Goal: Task Accomplishment & Management: Complete application form

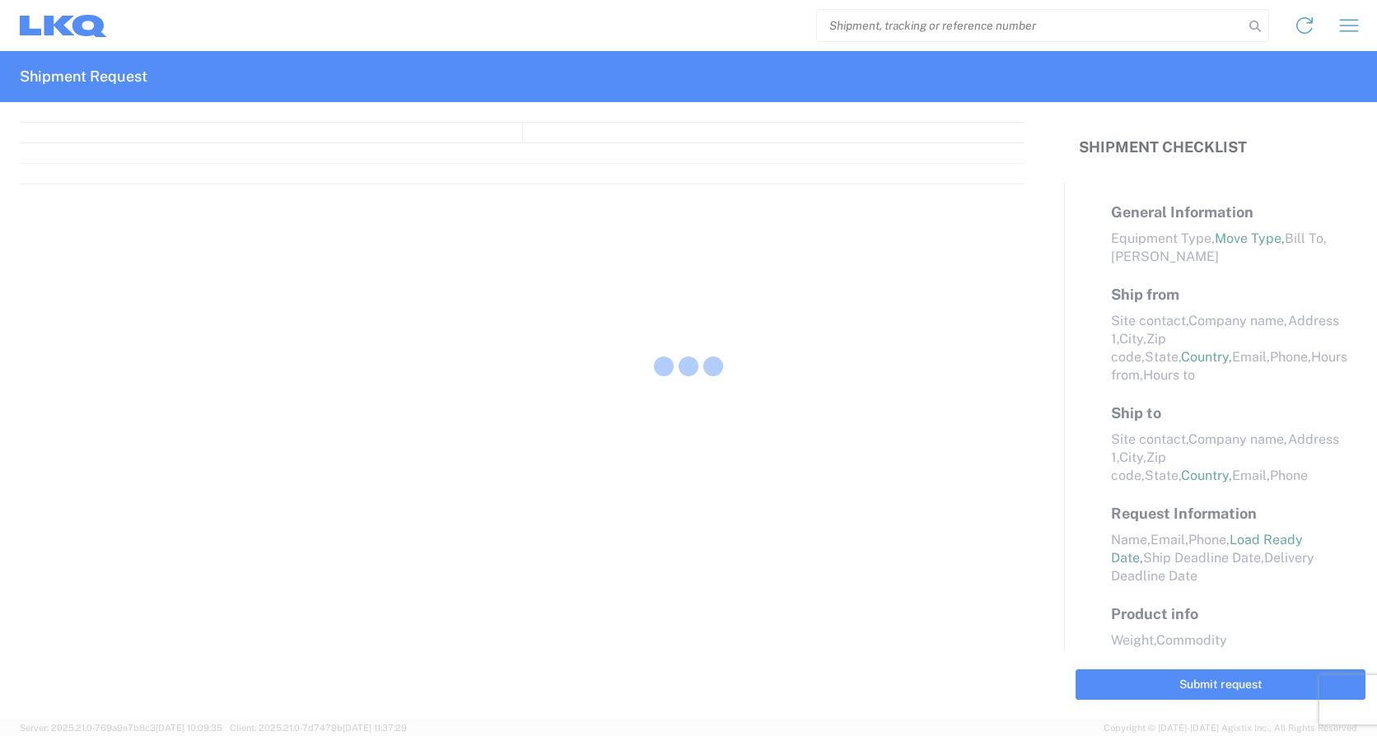
select select "FULL"
select select "LBS"
select select "IN"
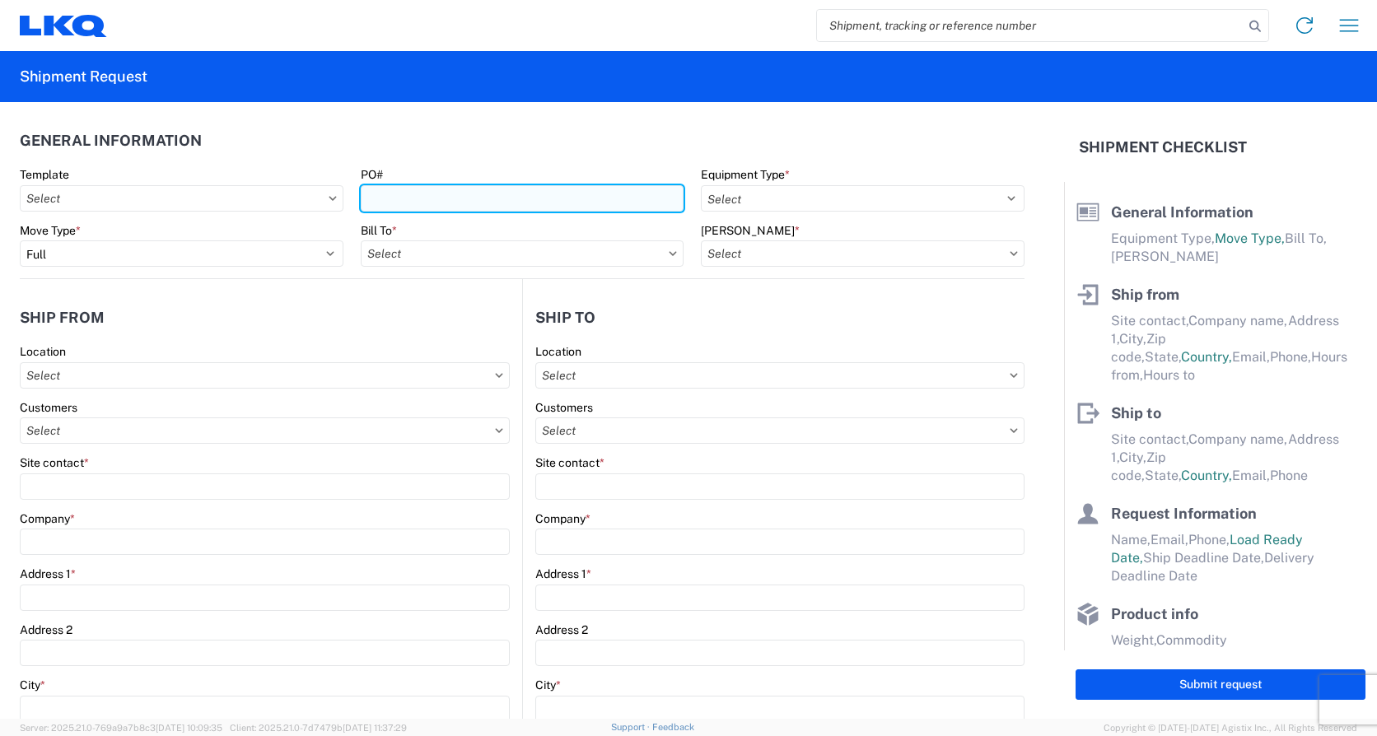
click at [367, 198] on input "PO#" at bounding box center [523, 198] width 324 height 26
type input "3-270299"
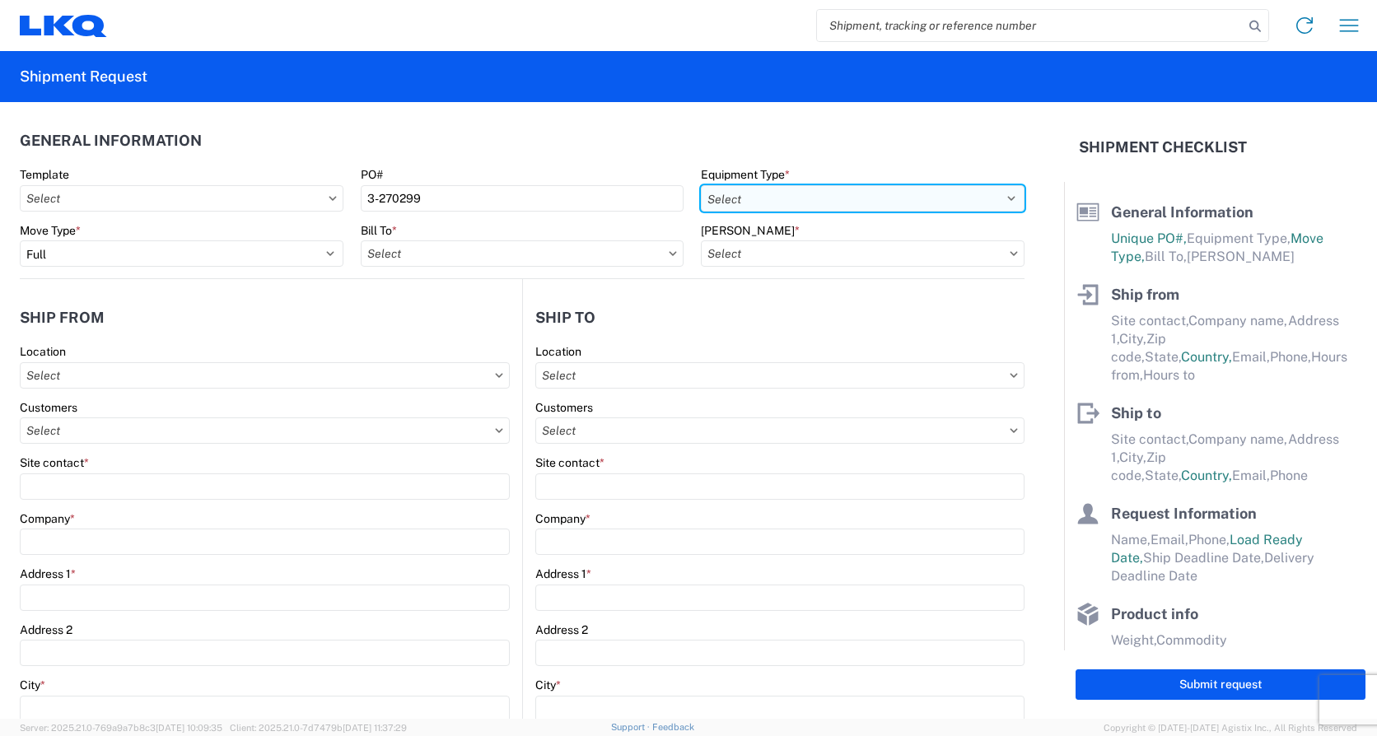
drag, startPoint x: 995, startPoint y: 201, endPoint x: 859, endPoint y: 209, distance: 136.1
click at [993, 201] on select "Select 53’ Dry Van Flatbed Dropdeck (van) Lowboy (flatbed) Rail" at bounding box center [863, 198] width 324 height 26
select select "STDV"
click at [701, 185] on select "Select 53’ Dry Van Flatbed Dropdeck (van) Lowboy (flatbed) Rail" at bounding box center [863, 198] width 324 height 26
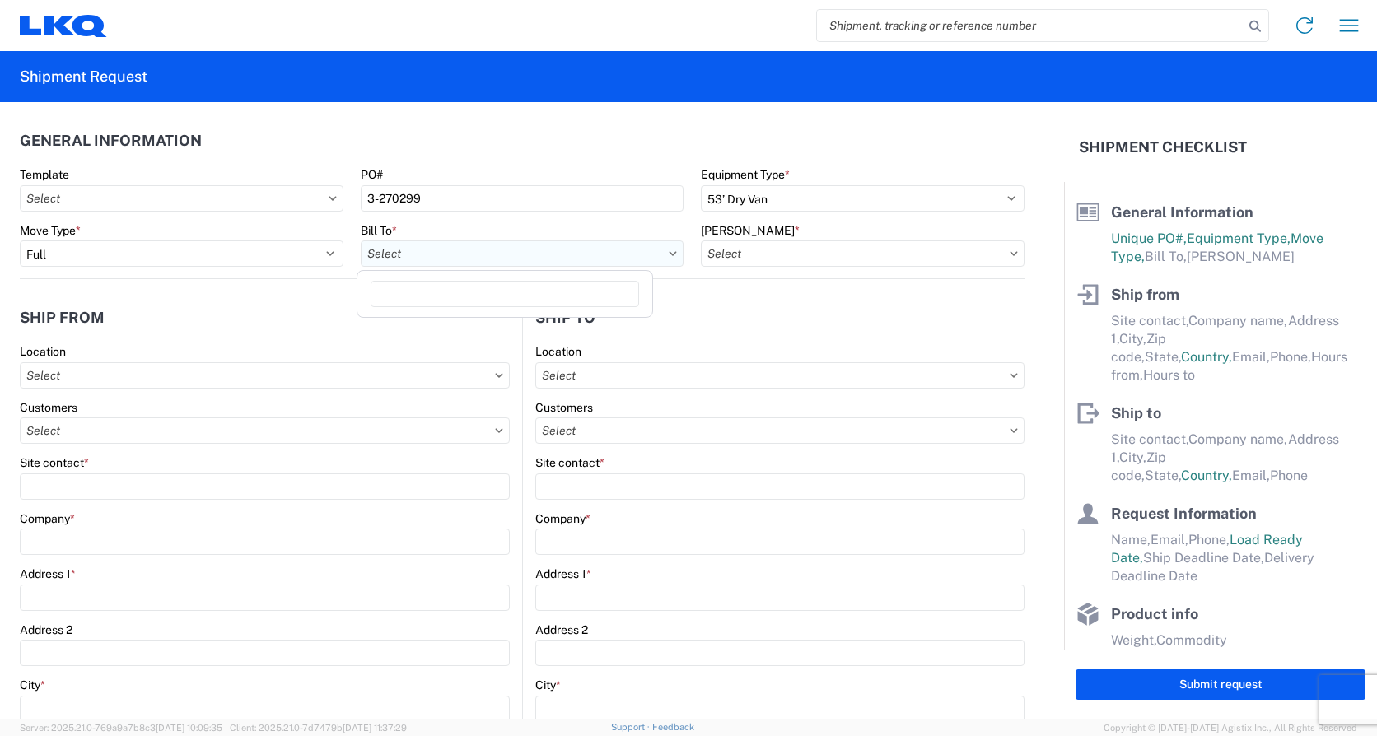
click at [472, 254] on input "text" at bounding box center [523, 253] width 324 height 26
type input "1810"
drag, startPoint x: 444, startPoint y: 329, endPoint x: 647, endPoint y: 294, distance: 206.3
click at [445, 329] on div "1810 - LKQ Heavy Duty Truck Core" at bounding box center [505, 327] width 288 height 26
type input "1810 - LKQ Heavy Duty Truck Core"
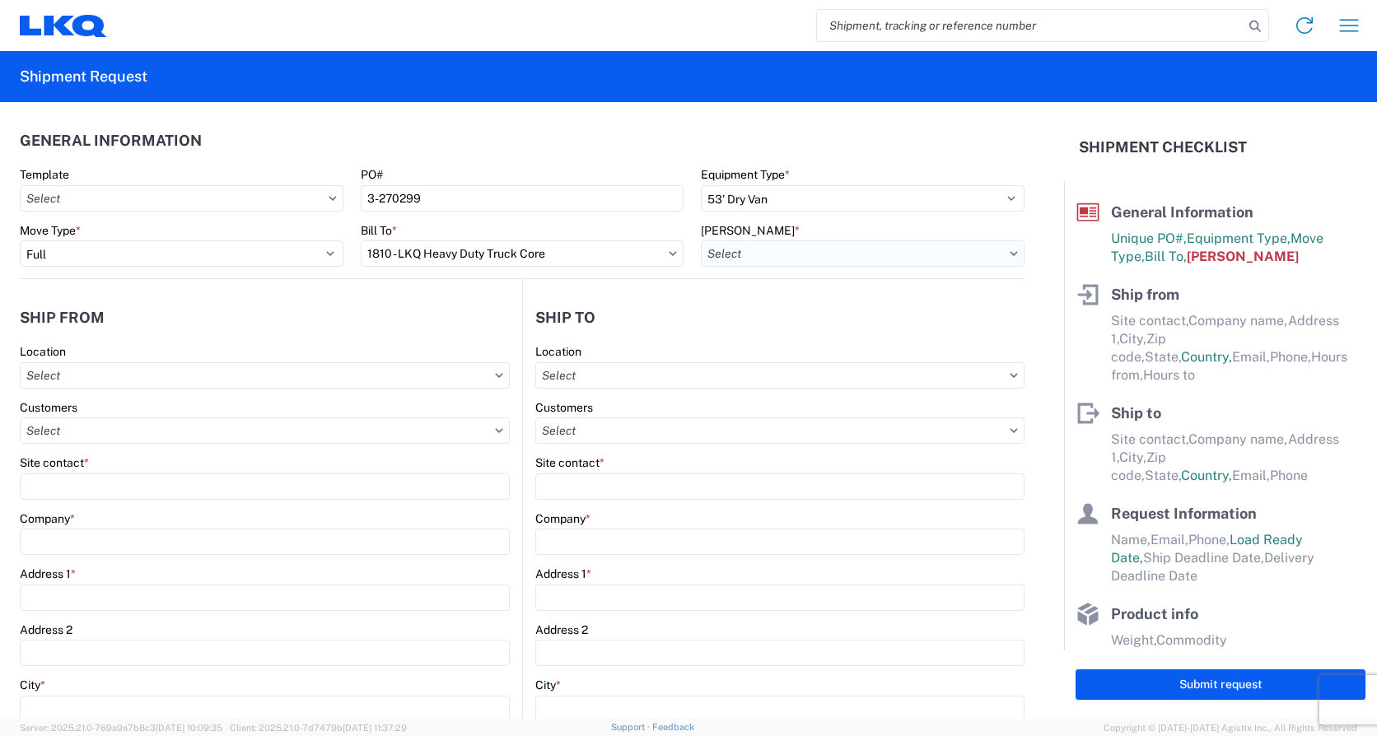
click at [805, 254] on input "text" at bounding box center [863, 253] width 324 height 26
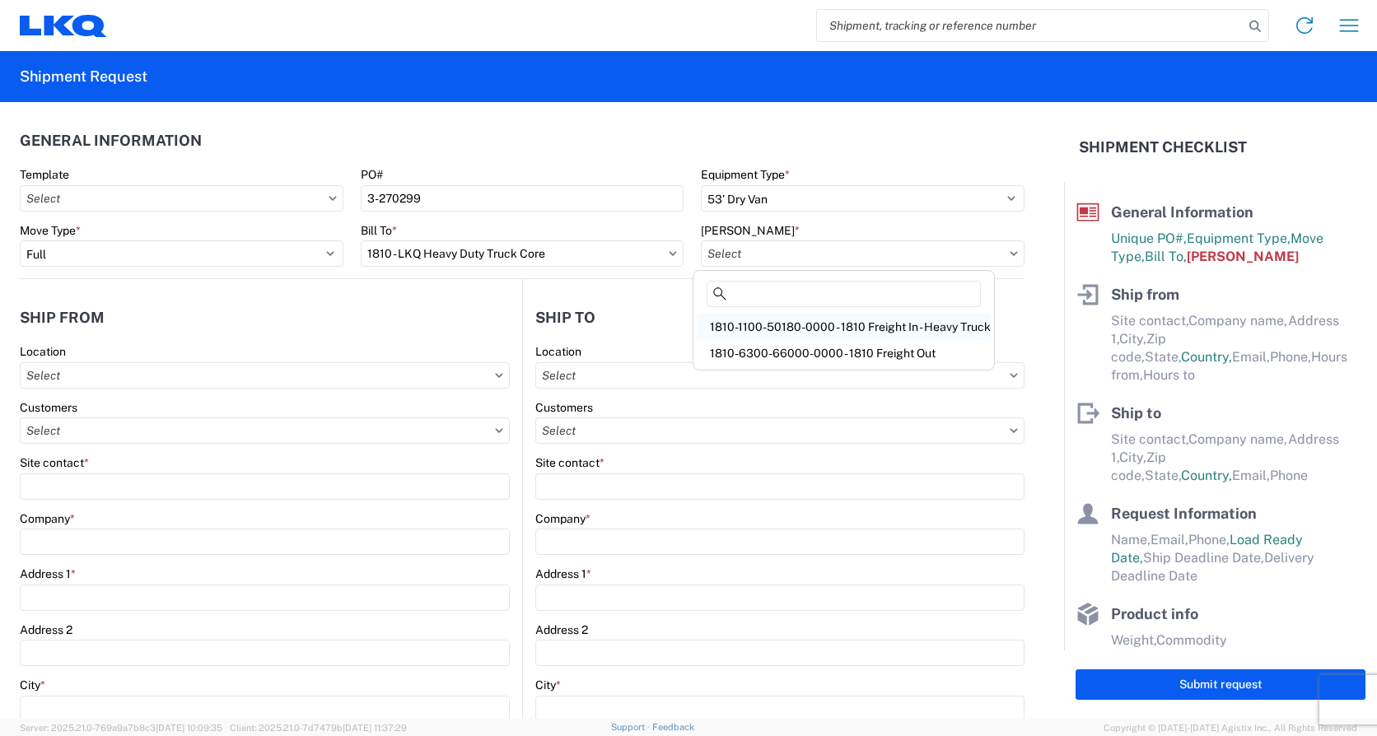
click at [845, 328] on div "1810-1100-50180-0000 - 1810 Freight In - Heavy Truck" at bounding box center [844, 327] width 294 height 26
type input "1810-1100-50180-0000 - 1810 Freight In - Heavy Truck"
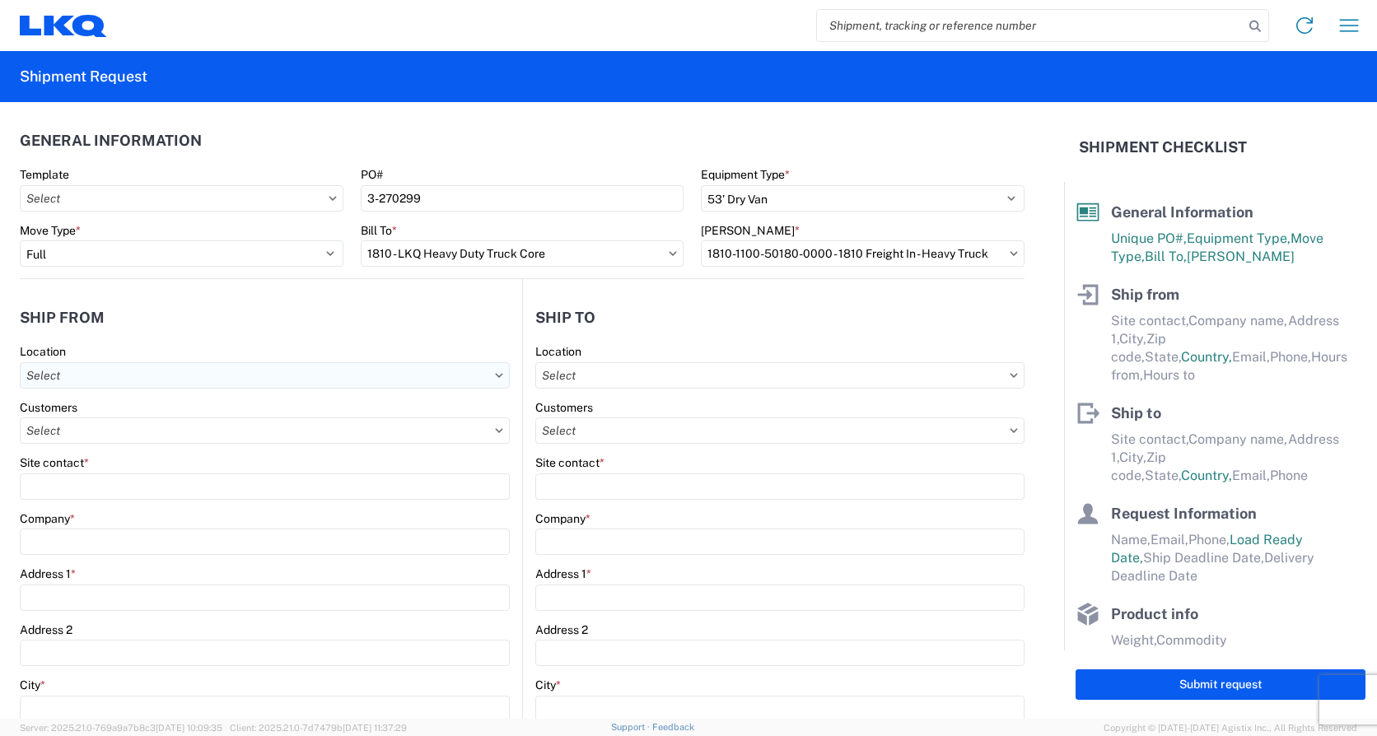
click at [100, 381] on input "text" at bounding box center [265, 375] width 490 height 26
type input "1811"
click at [114, 452] on div "1811 - LKQ Goodys - [GEOGRAPHIC_DATA]" at bounding box center [168, 449] width 288 height 26
type input "1811 - LKQ Goodys - [GEOGRAPHIC_DATA]"
type input "LKQ Corporation"
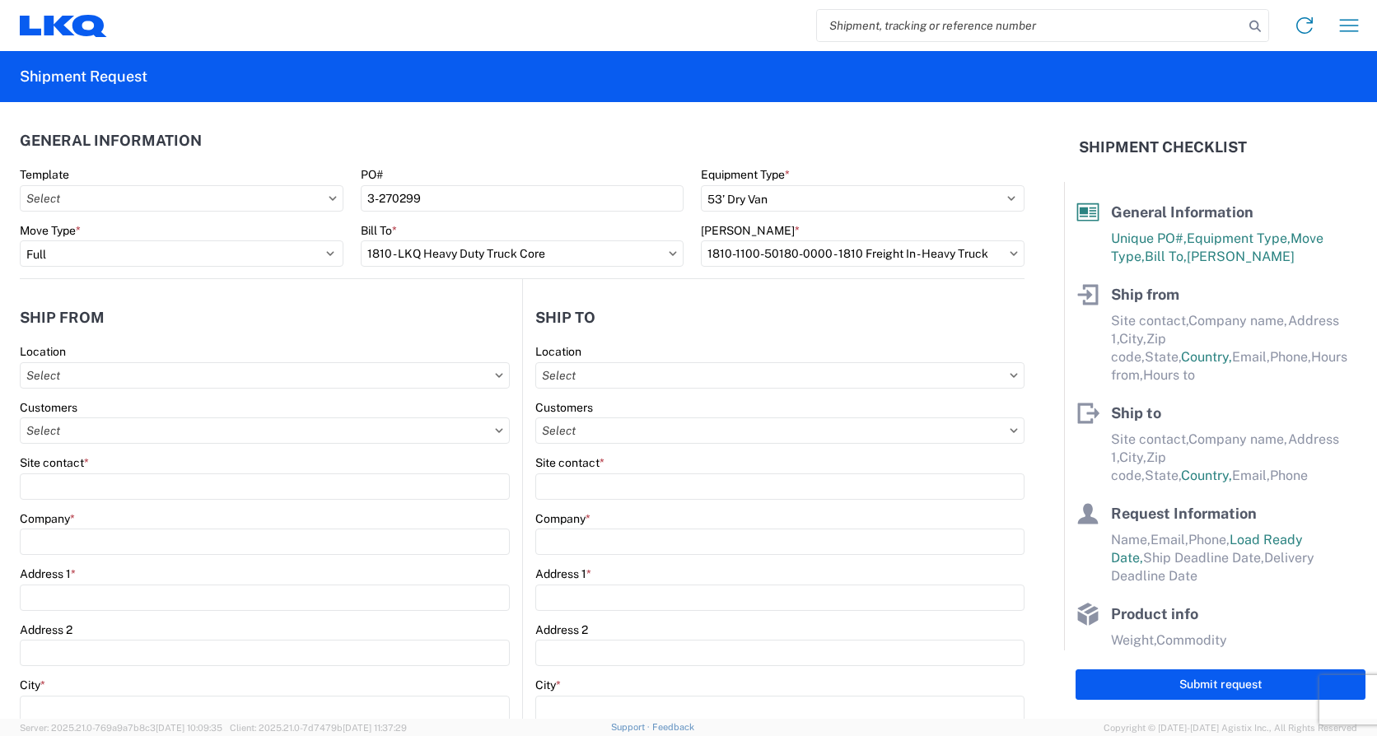
type input "[STREET_ADDRESS][PERSON_NAME]"
type input "[GEOGRAPHIC_DATA]"
type input "43612"
select select "OH"
select select "US"
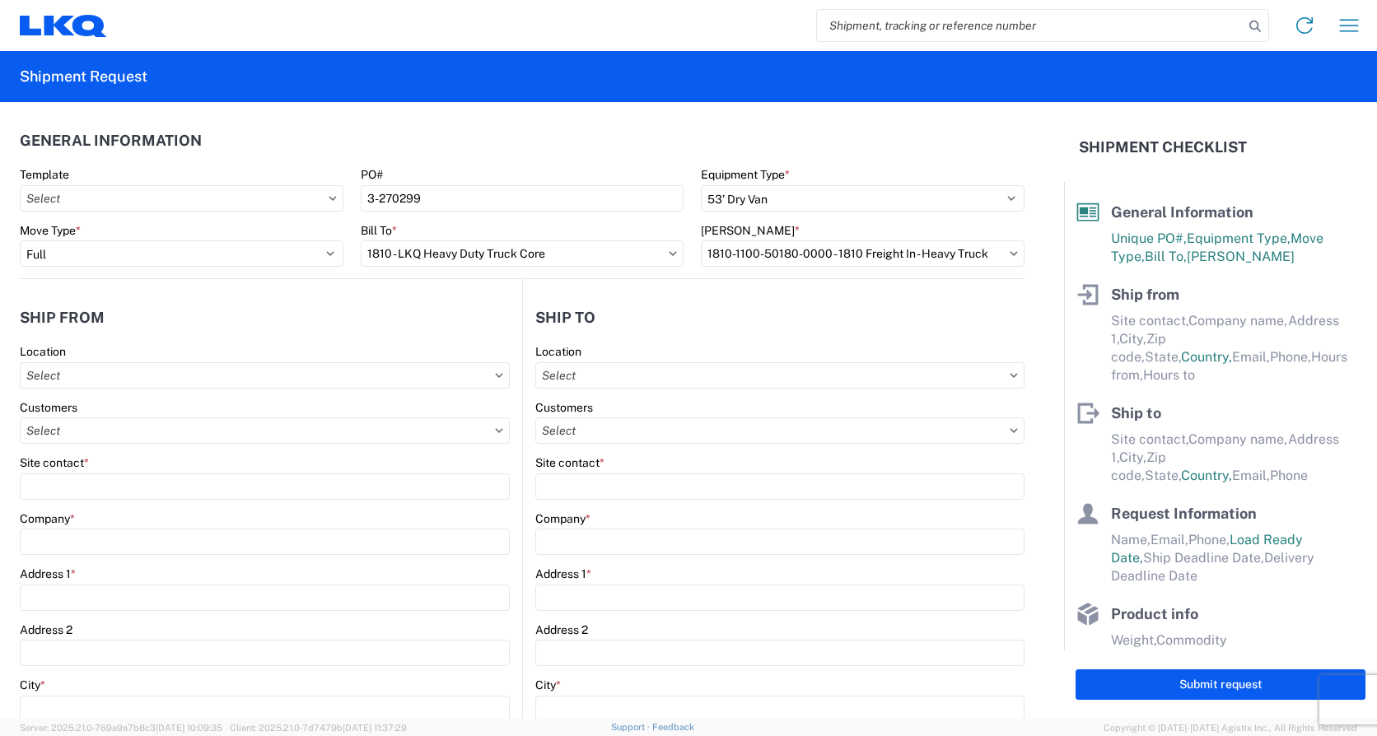
type input "08:00"
type input "16:30"
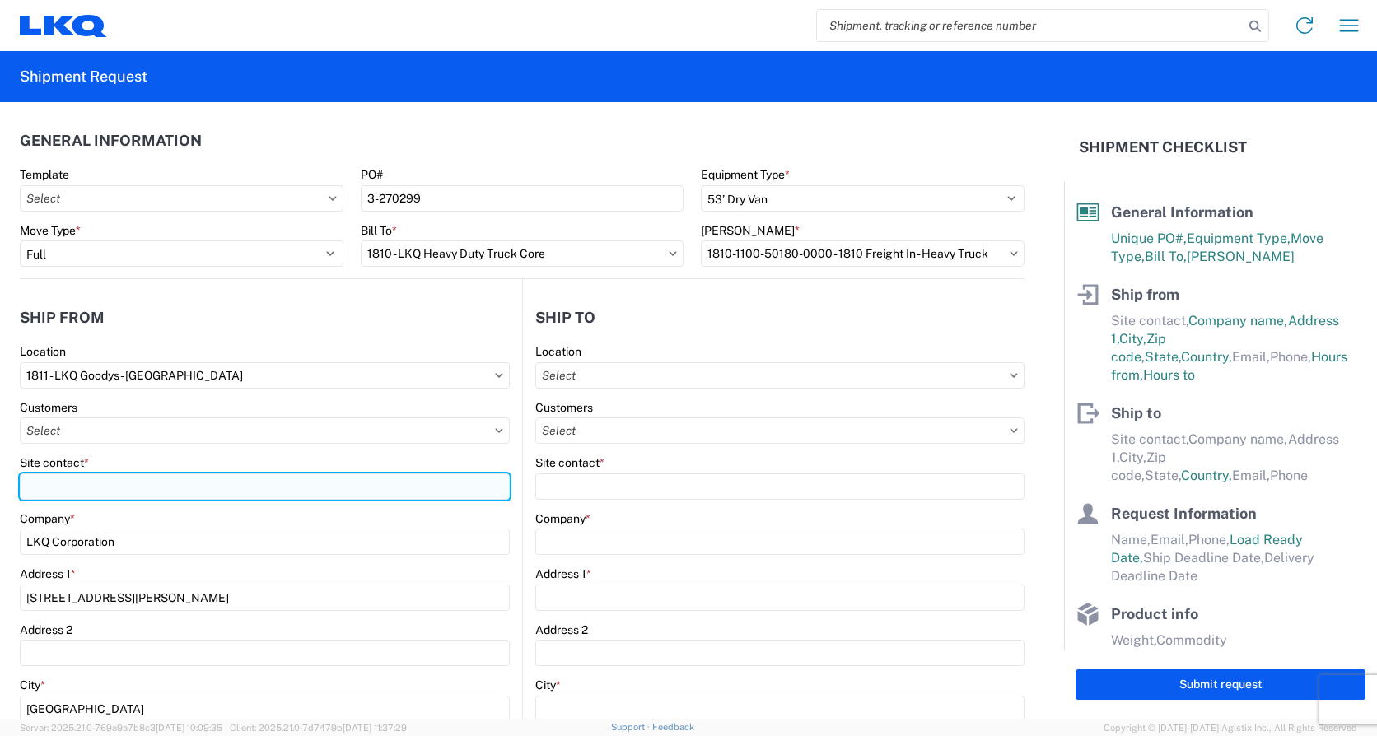
click at [33, 488] on input "Site contact *" at bounding box center [265, 487] width 490 height 26
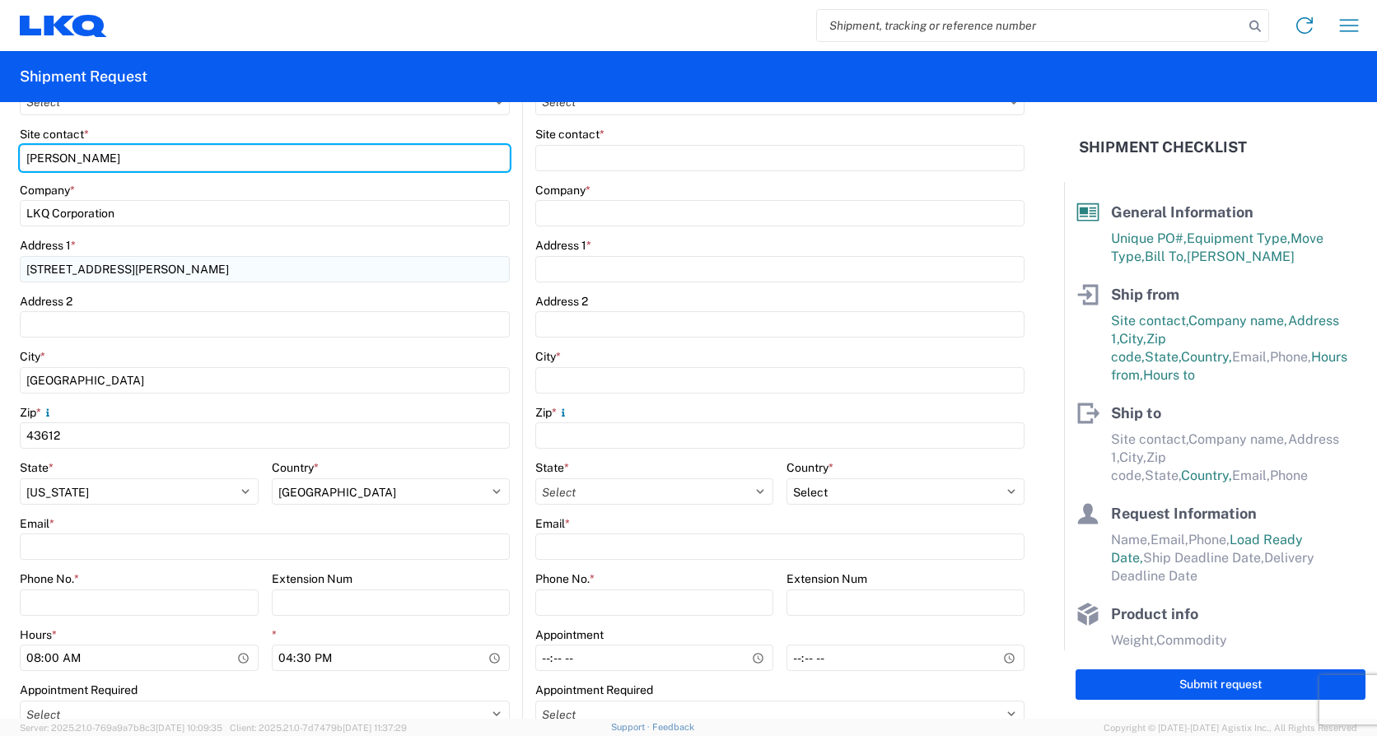
scroll to position [329, 0]
type input "[PERSON_NAME]"
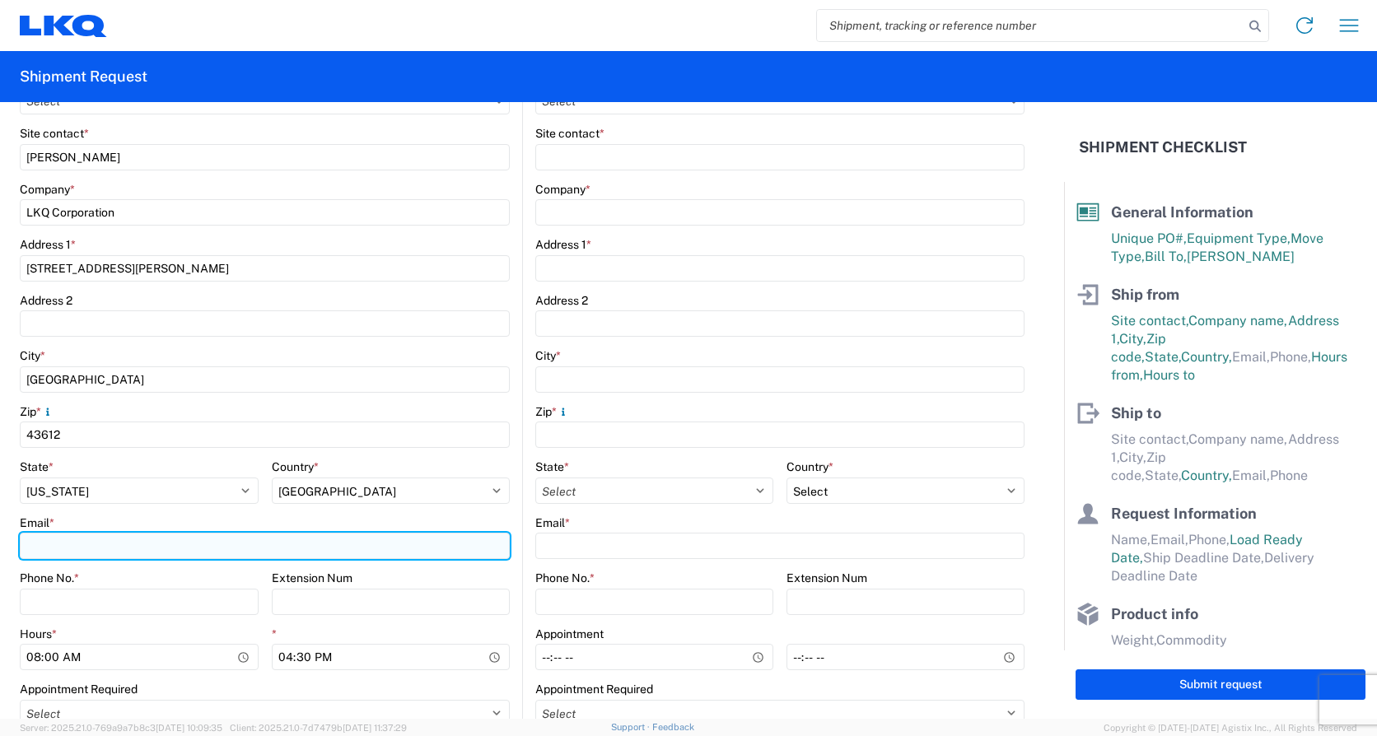
click at [35, 544] on input "Email *" at bounding box center [265, 546] width 490 height 26
click at [86, 550] on input "td" at bounding box center [265, 546] width 490 height 26
type input "[EMAIL_ADDRESS][DOMAIN_NAME]"
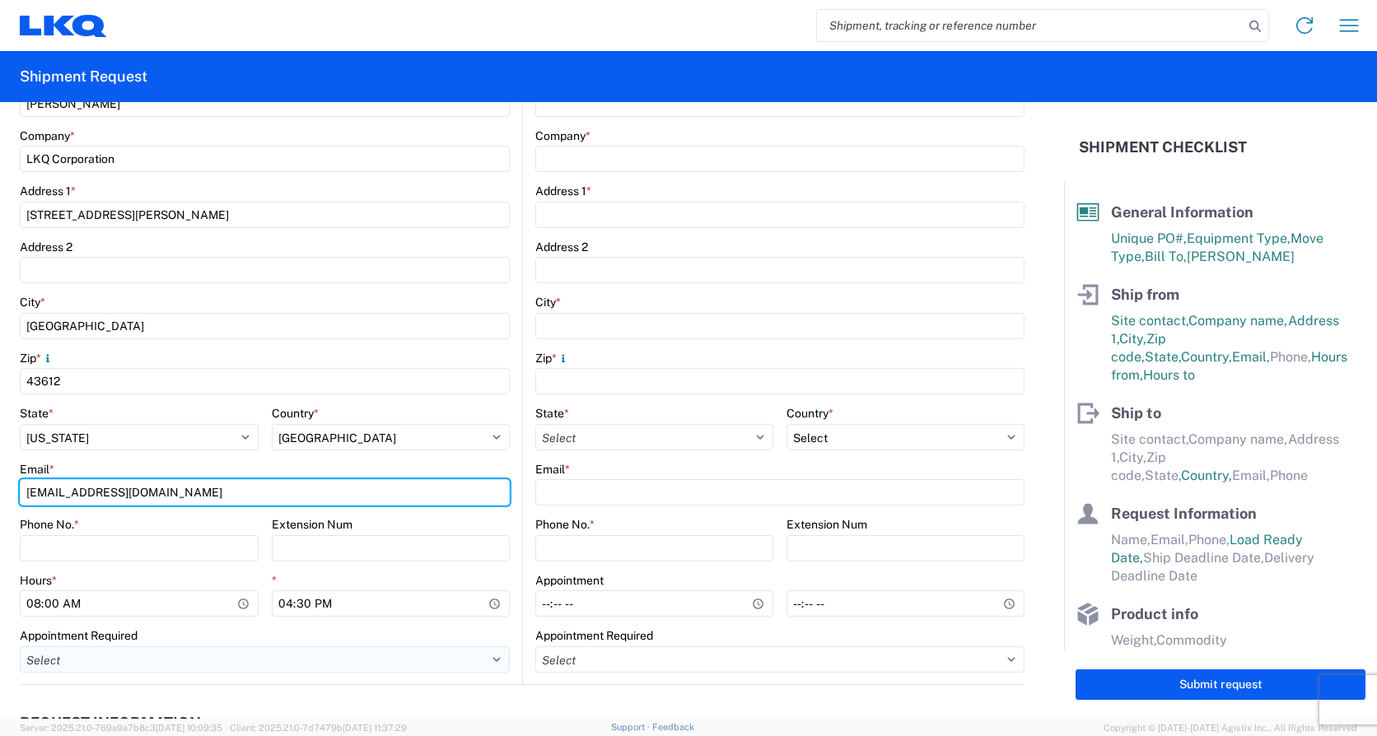
scroll to position [412, 0]
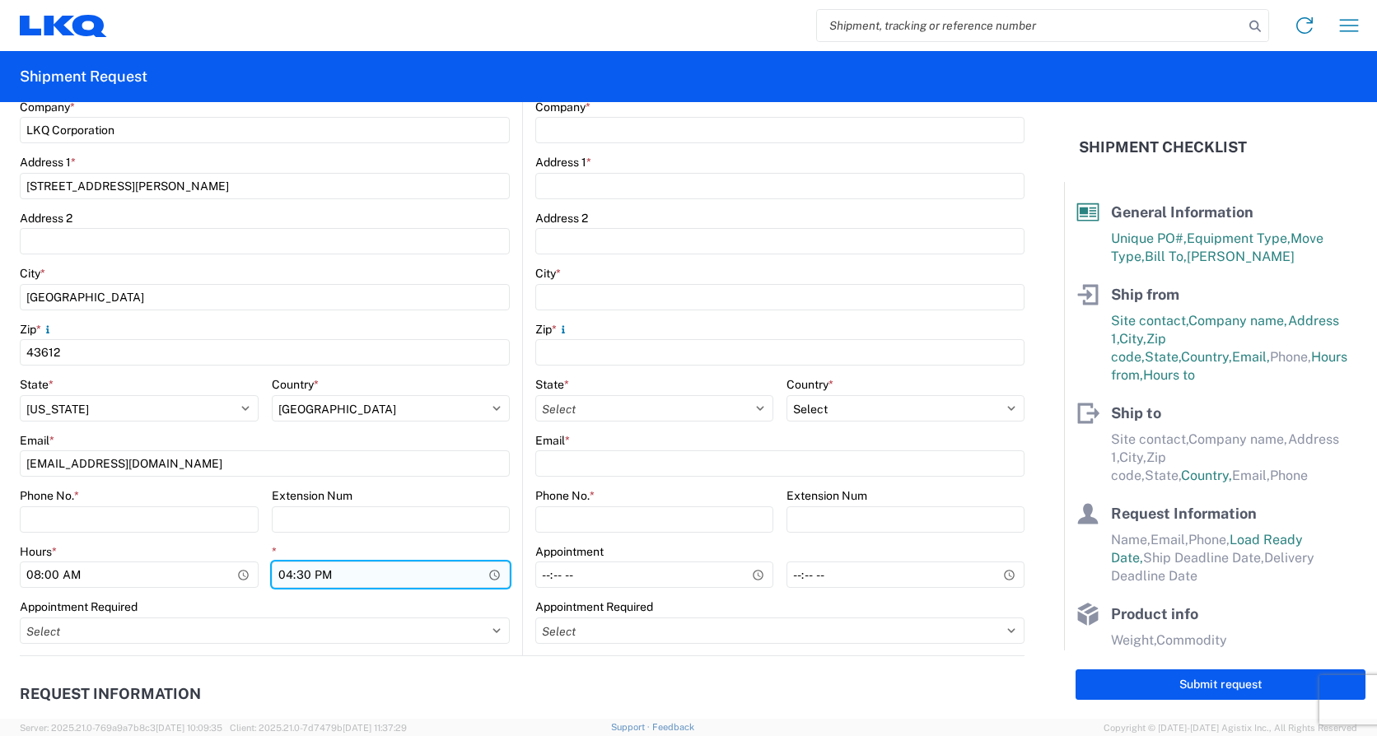
click at [285, 577] on input "16:30" at bounding box center [391, 575] width 239 height 26
type input "15:00"
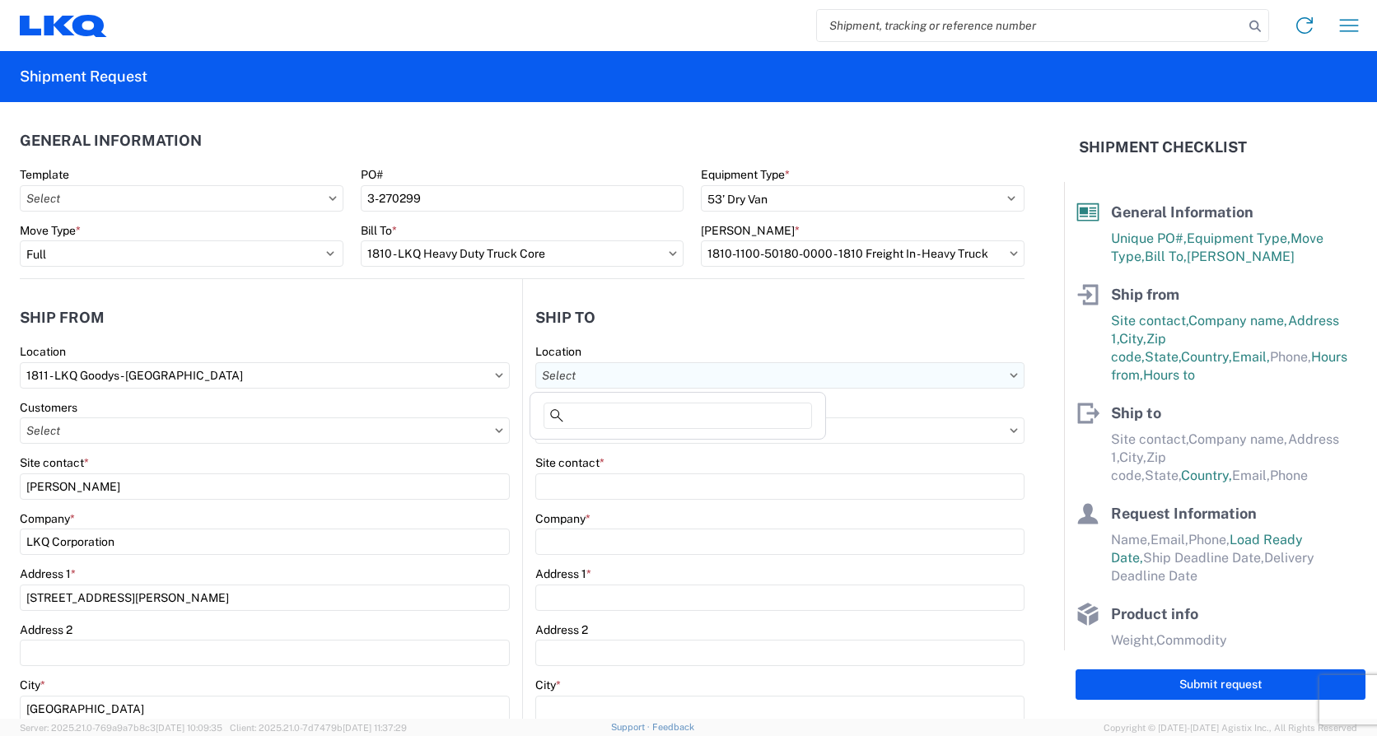
click at [566, 371] on input "text" at bounding box center [779, 375] width 489 height 26
type input "1810"
click at [637, 450] on div "1810 - LKQ Heavy Duty Truck Core" at bounding box center [678, 449] width 288 height 26
type input "1810 - LKQ Heavy Duty Truck Core"
type input "LKQ Corporation"
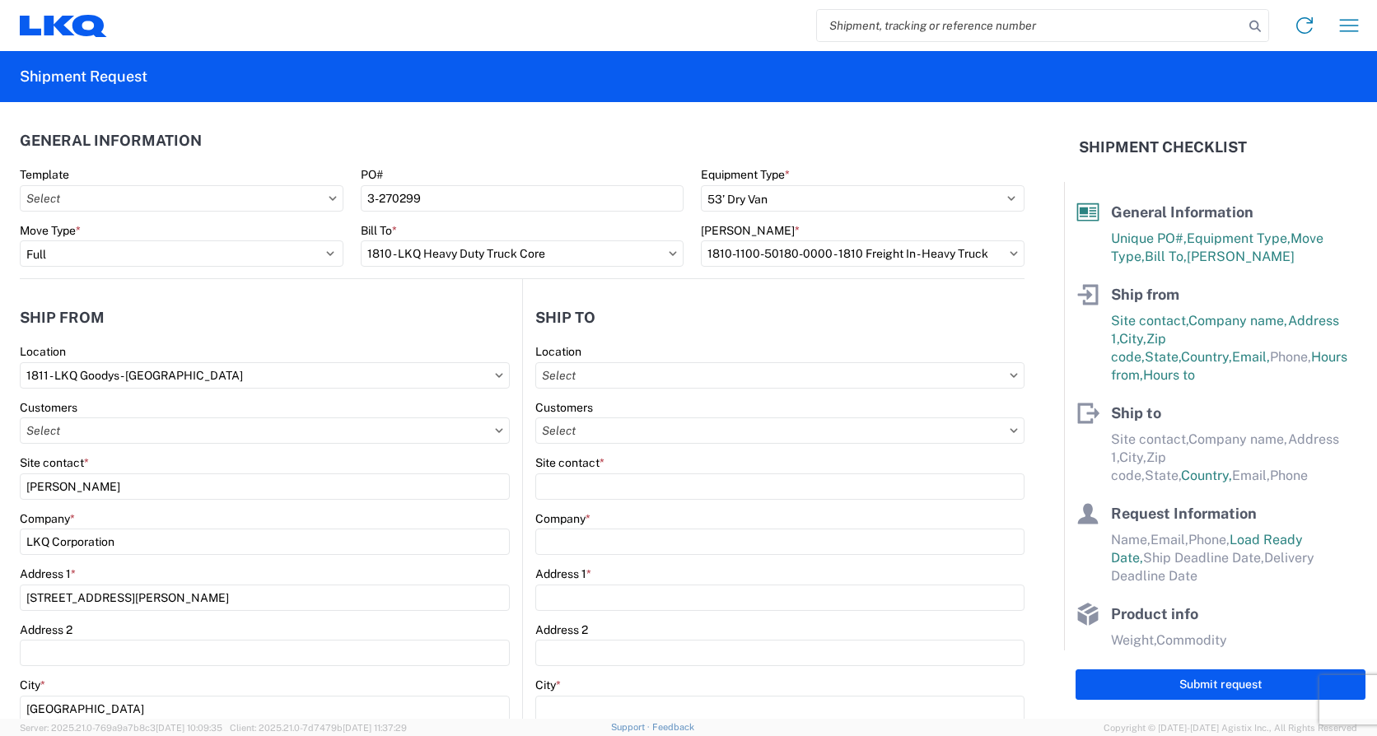
type input "[STREET_ADDRESS]"
type input "Lansing"
type input "60438"
select select "US"
type input "07:30"
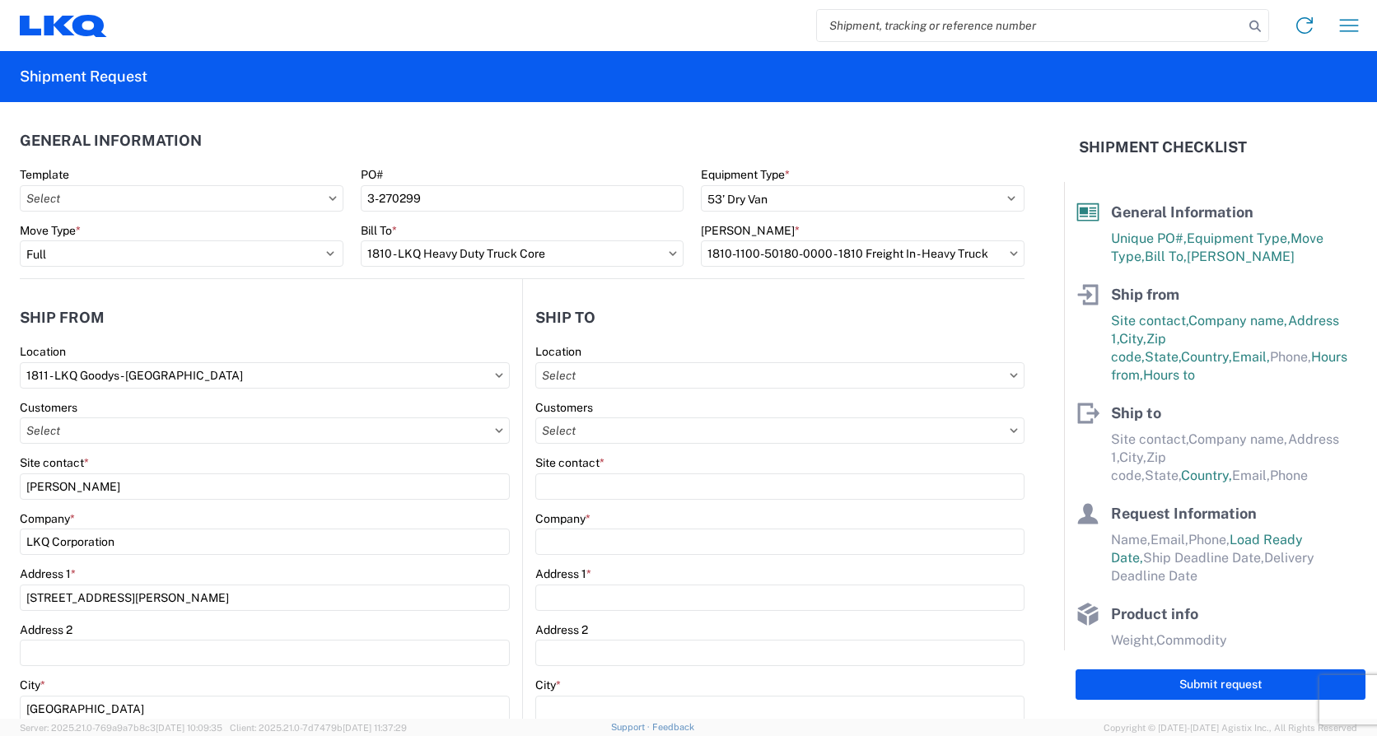
type input "17:00"
select select
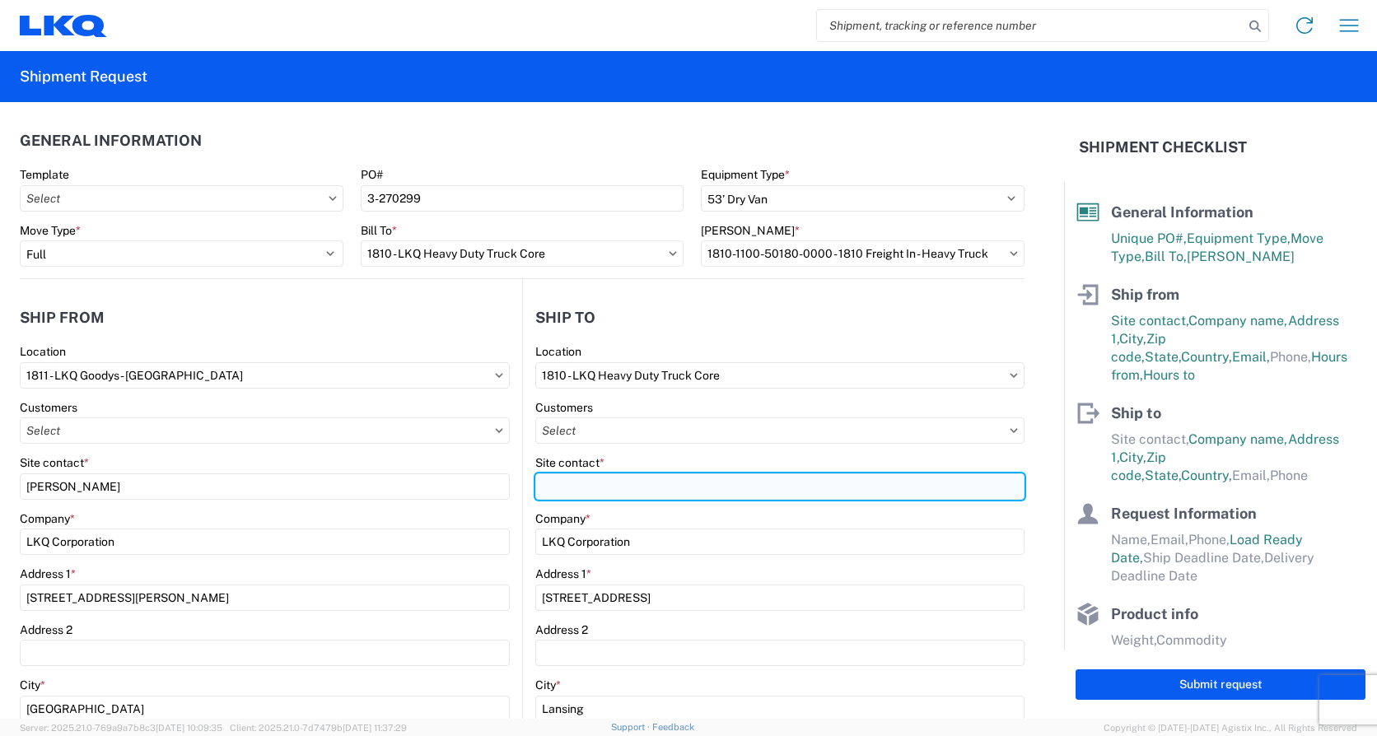
click at [562, 488] on input "Site contact *" at bounding box center [779, 487] width 489 height 26
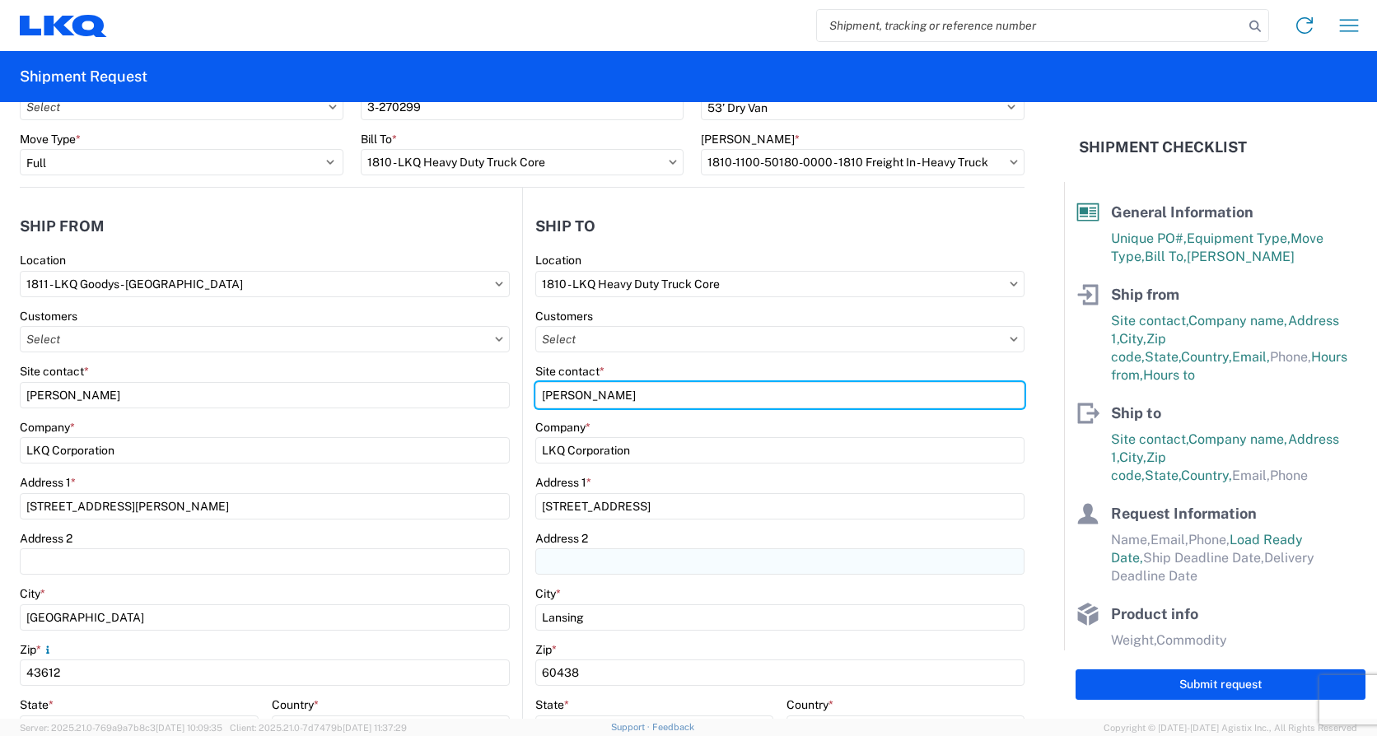
scroll to position [329, 0]
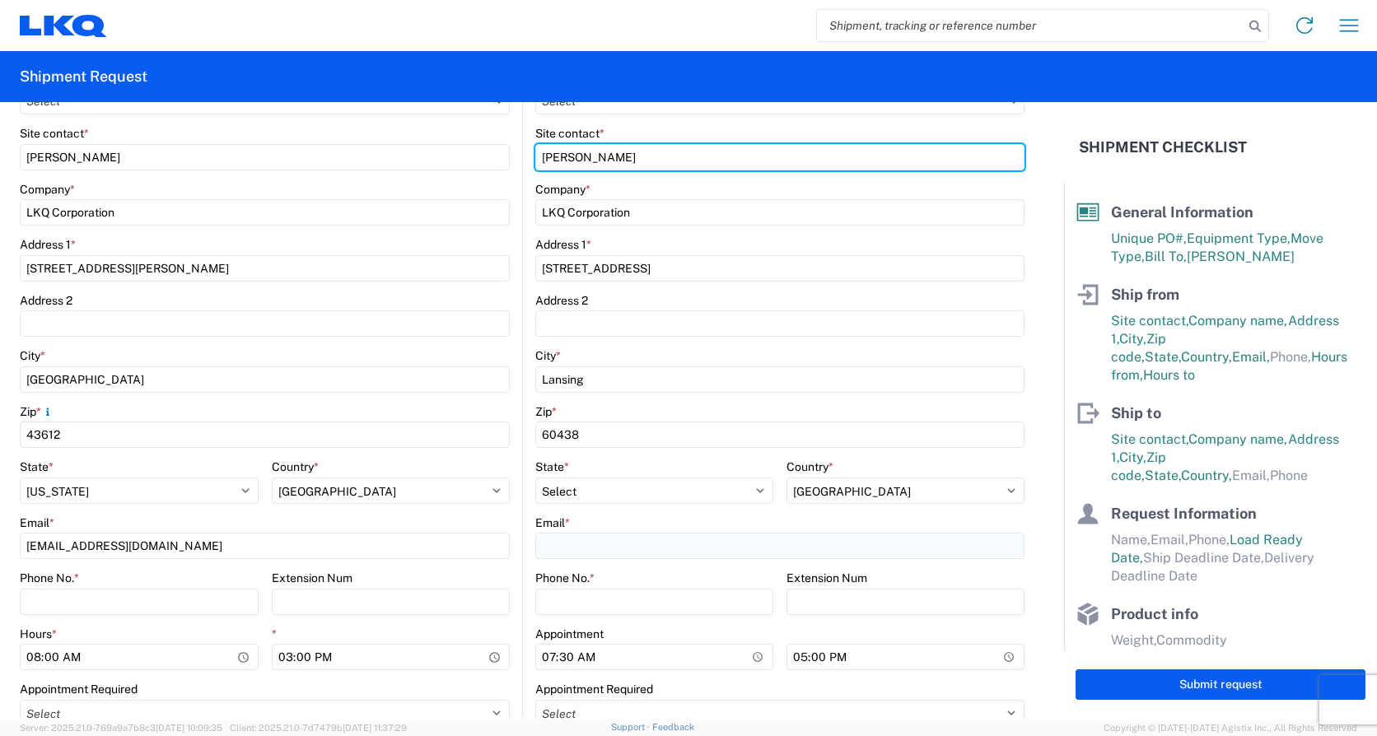
type input "[PERSON_NAME]"
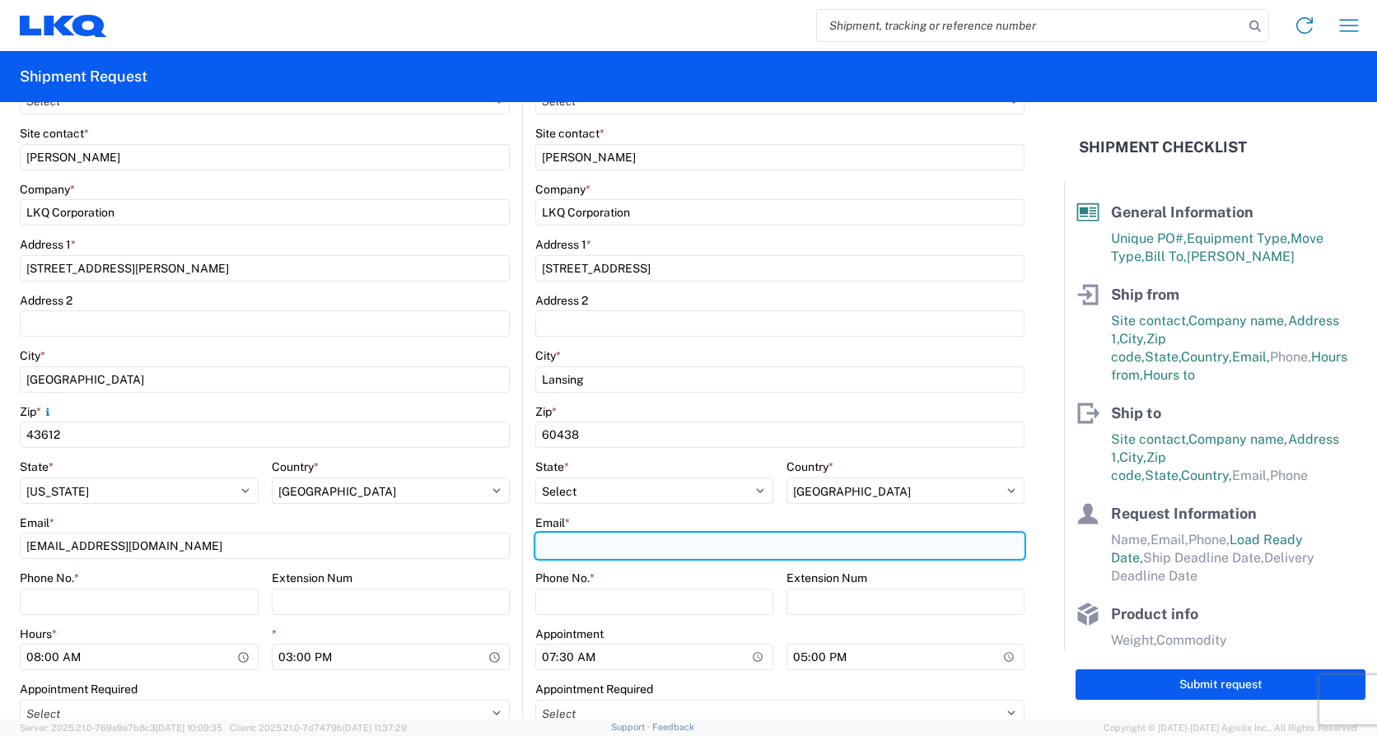
click at [555, 539] on input "Email *" at bounding box center [779, 546] width 489 height 26
type input "[EMAIL_ADDRESS][DOMAIN_NAME]"
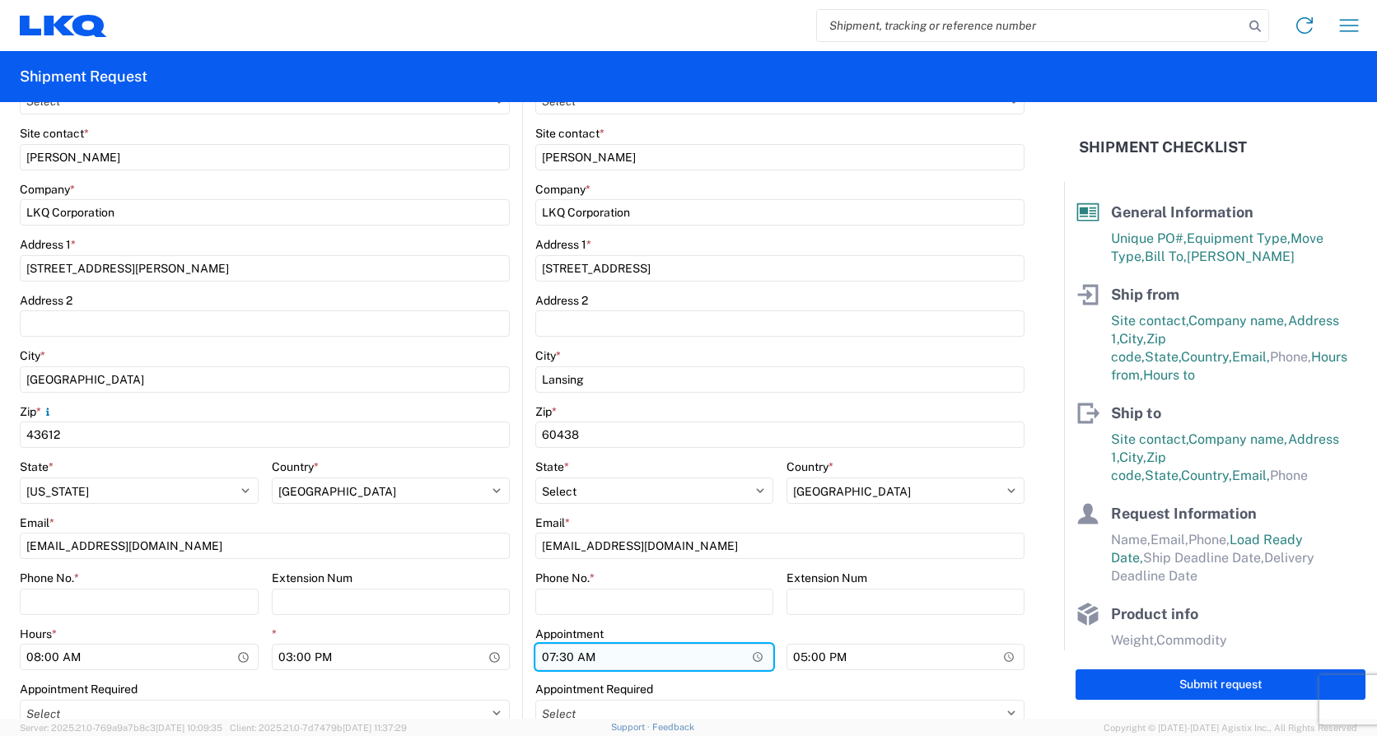
click at [544, 658] on input "07:30" at bounding box center [654, 657] width 238 height 26
type input "08:00"
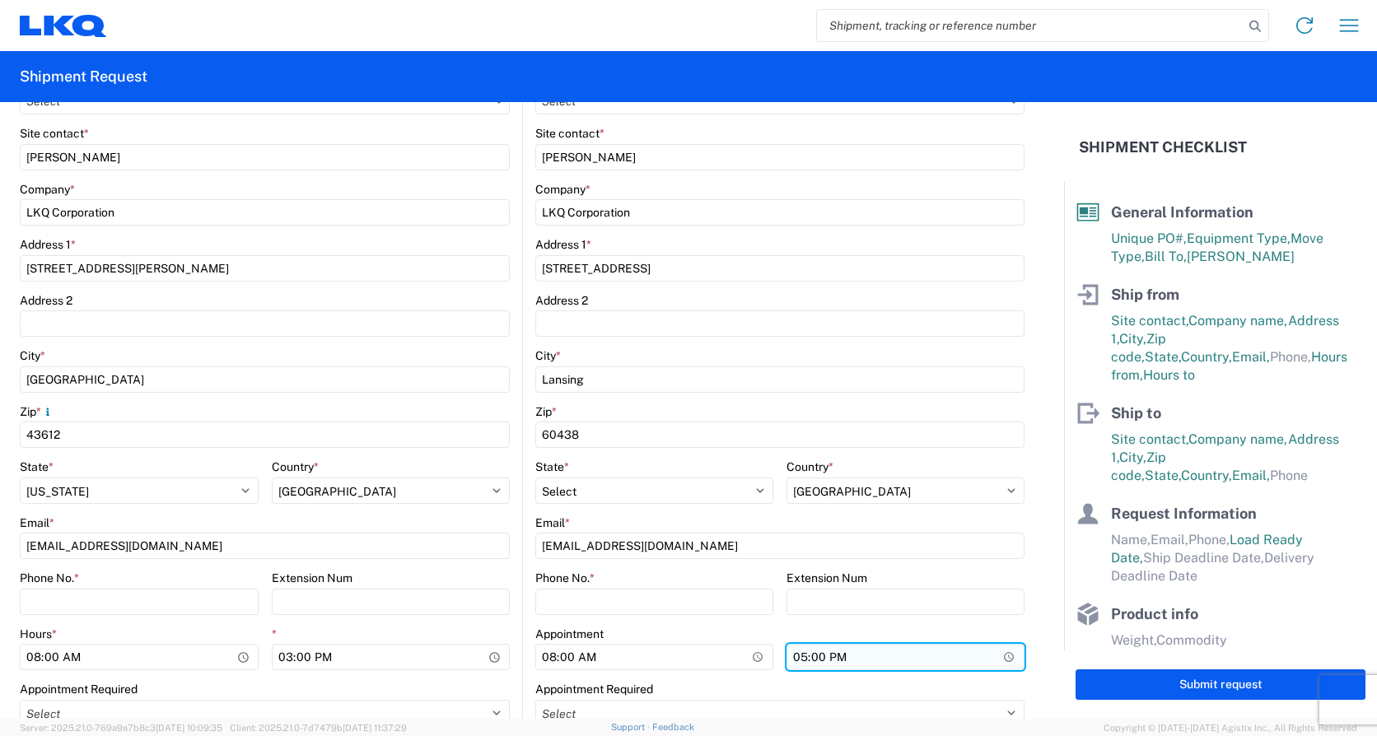
click at [793, 654] on input "17:00" at bounding box center [905, 657] width 238 height 26
type input "15:00"
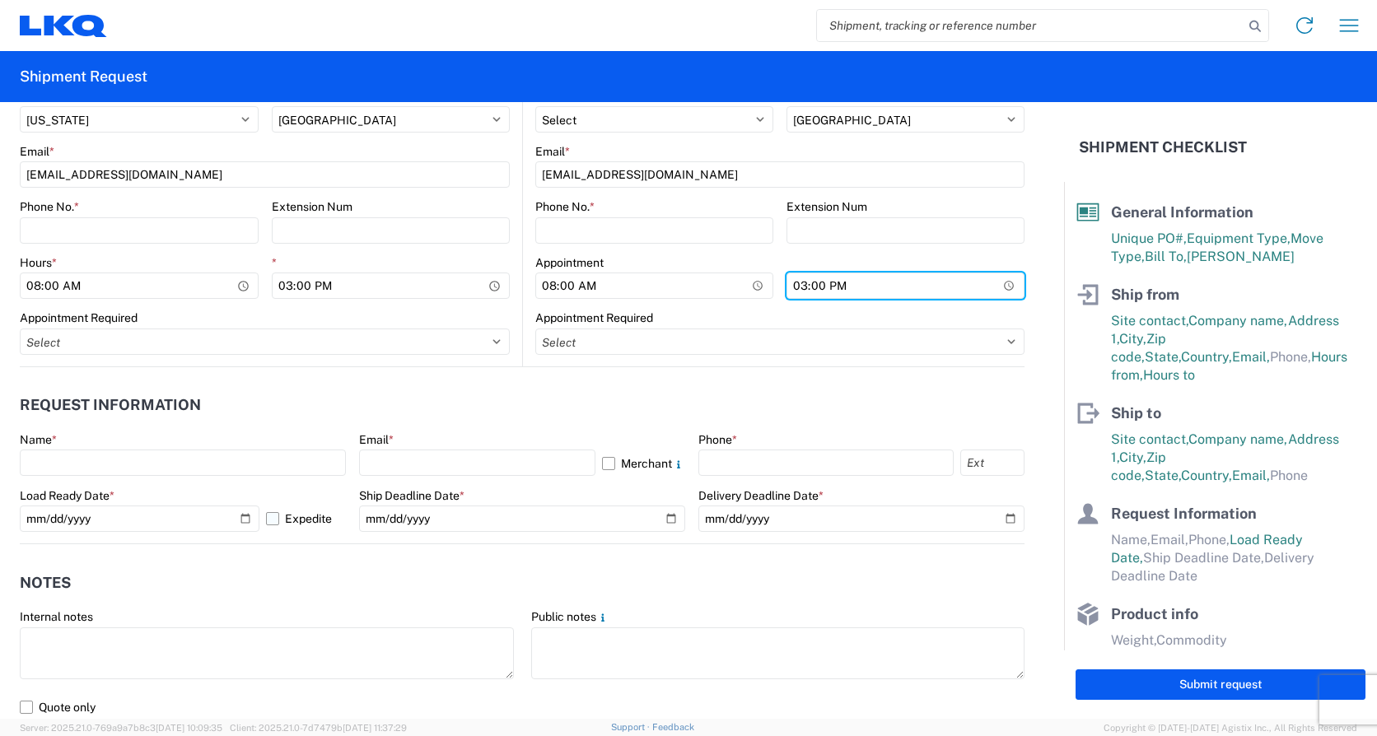
scroll to position [741, 0]
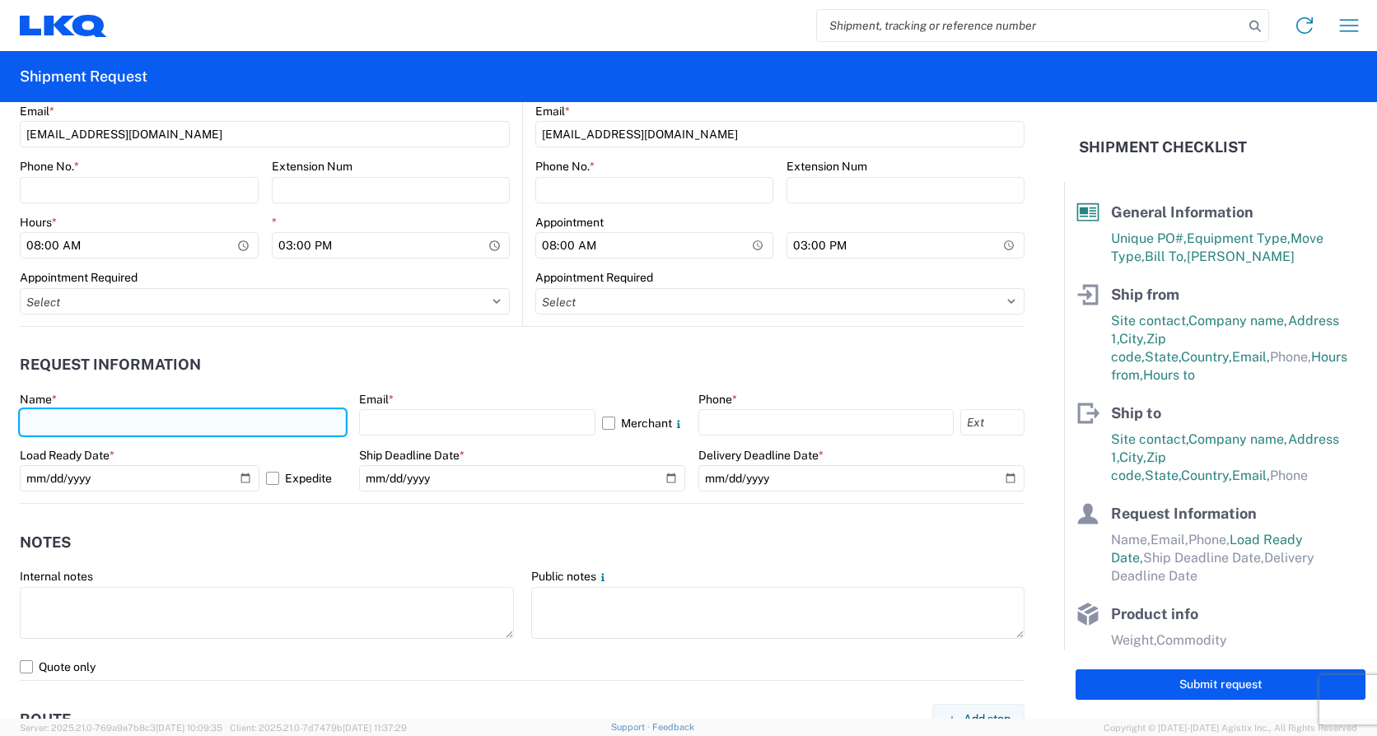
click at [66, 419] on input "text" at bounding box center [183, 422] width 326 height 26
type input "[PERSON_NAME]"
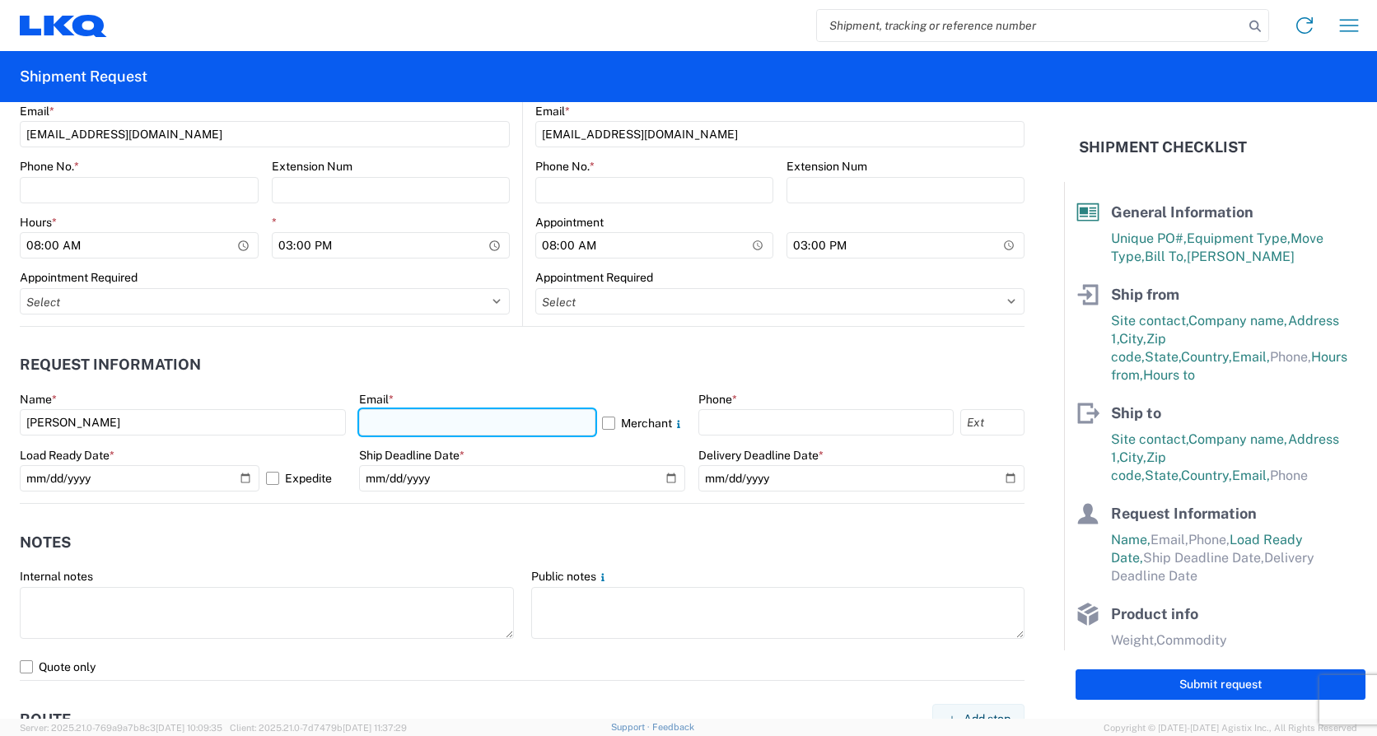
click at [401, 425] on input "text" at bounding box center [477, 422] width 236 height 26
type input "[EMAIL_ADDRESS][DOMAIN_NAME]"
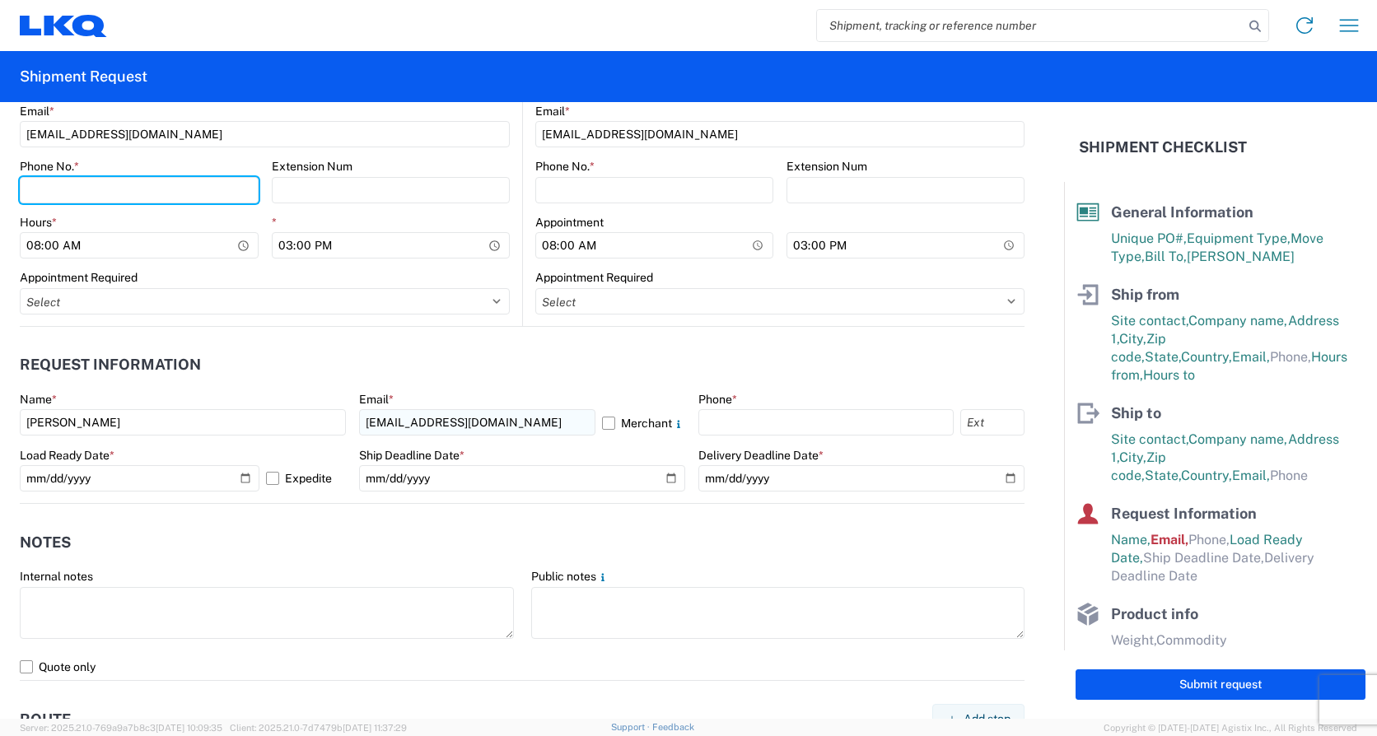
type input "4176303148"
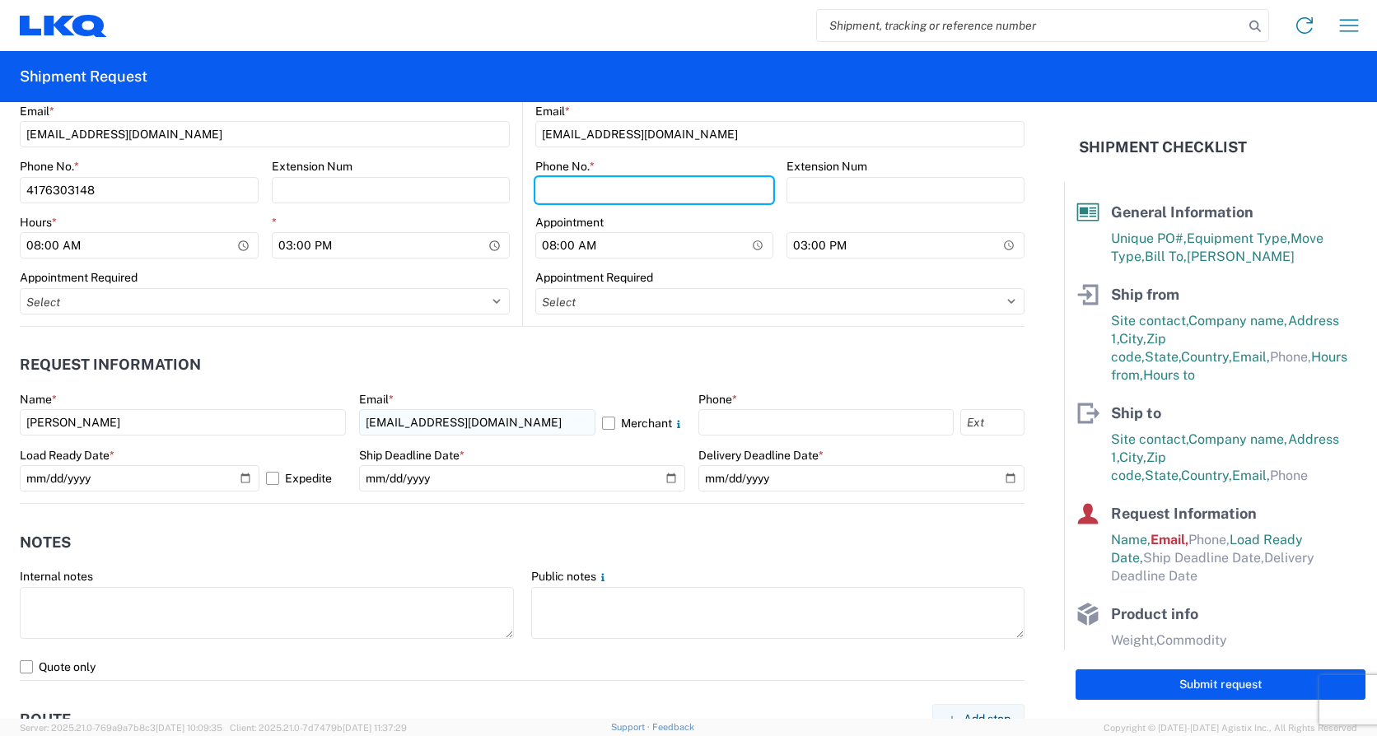
type input "4176303148"
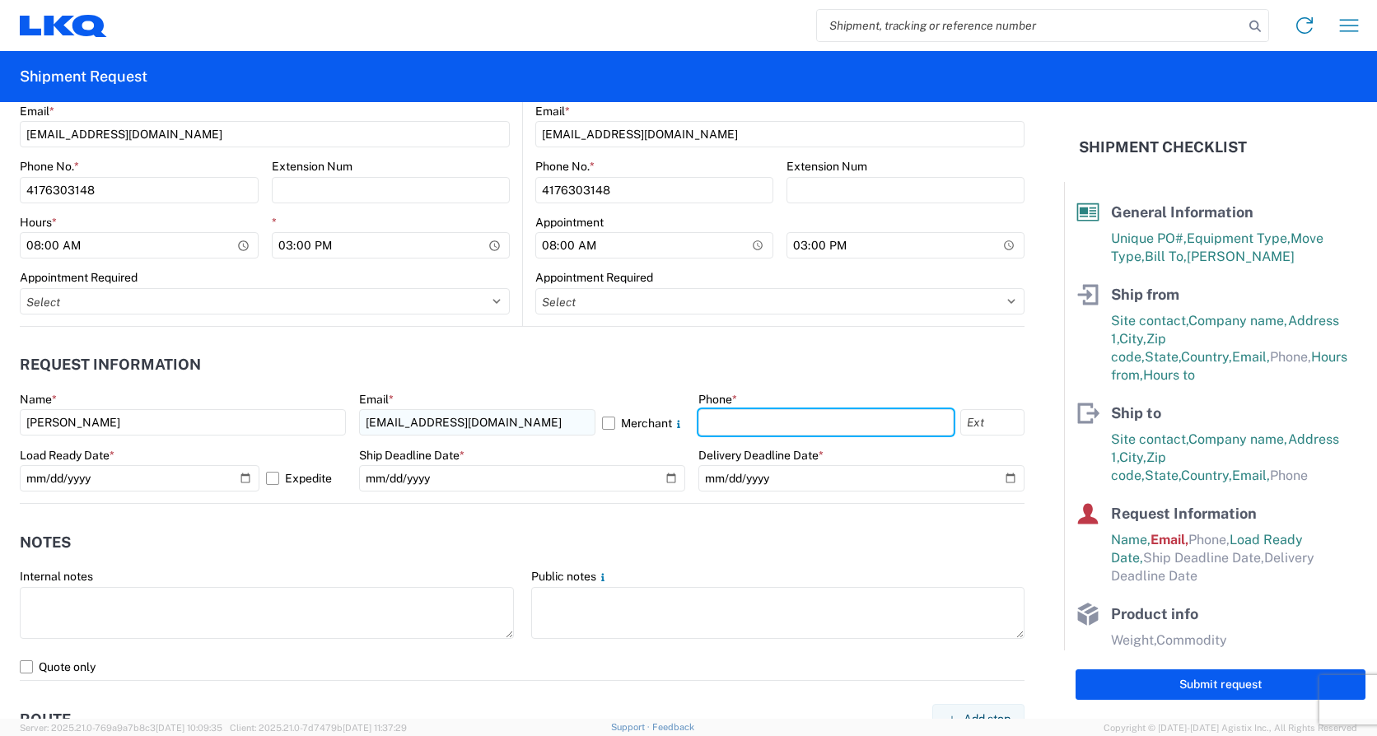
type input "4176303148"
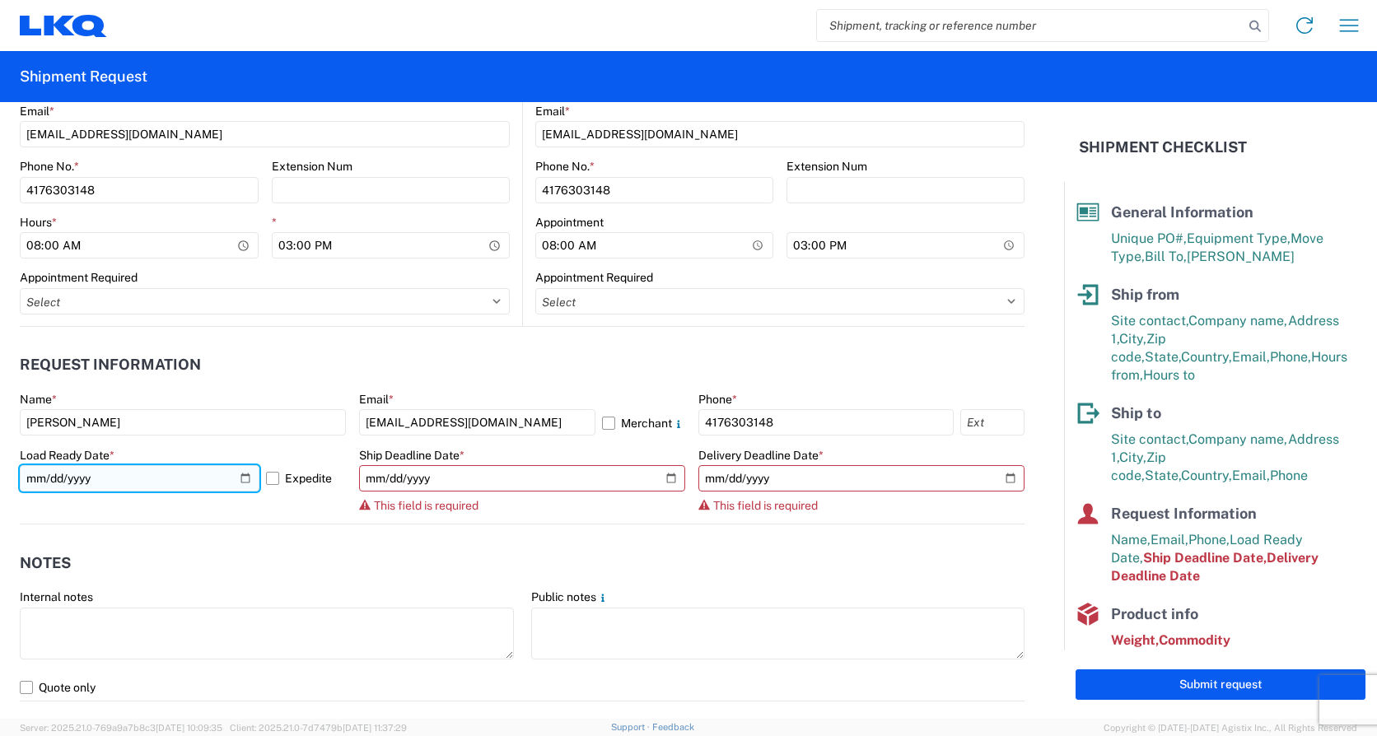
click at [245, 477] on input "[DATE]" at bounding box center [140, 478] width 240 height 26
type input "[DATE]"
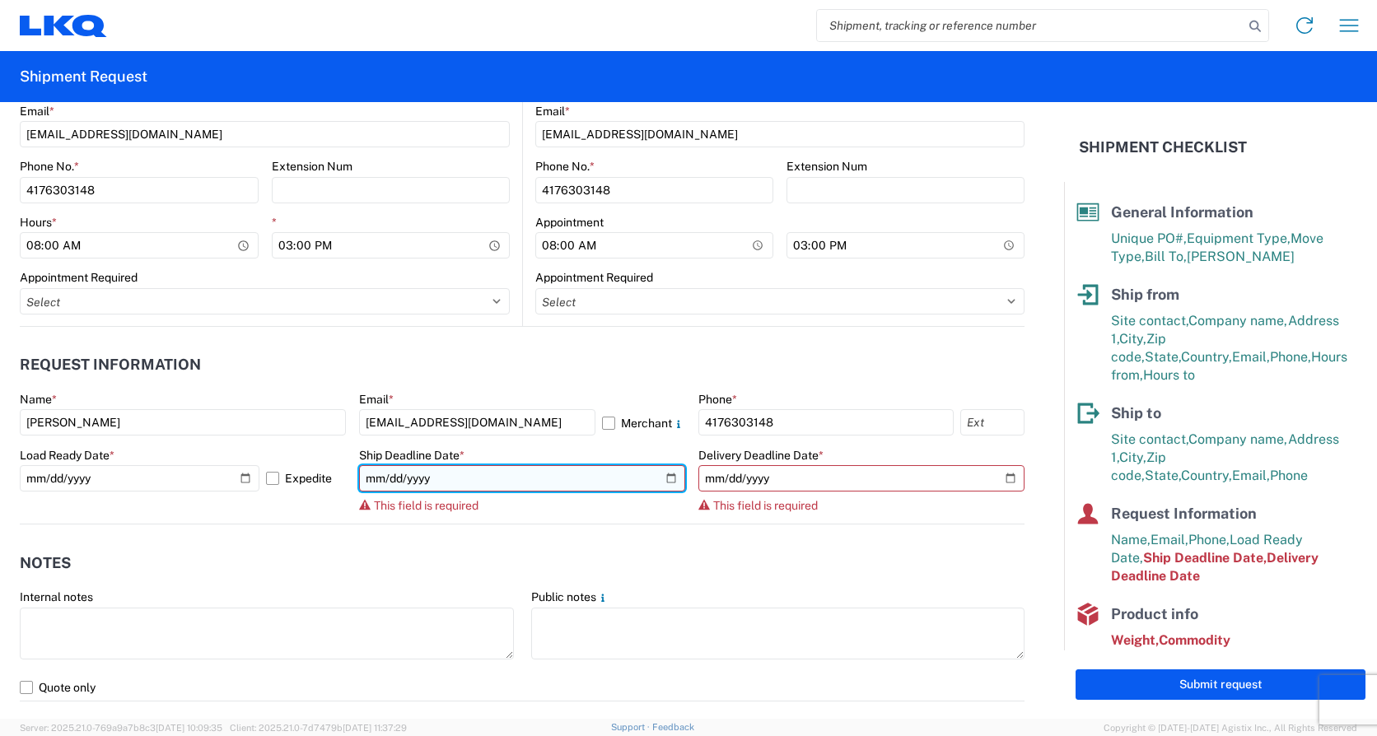
click at [665, 476] on input "date" at bounding box center [522, 478] width 326 height 26
type input "[DATE]"
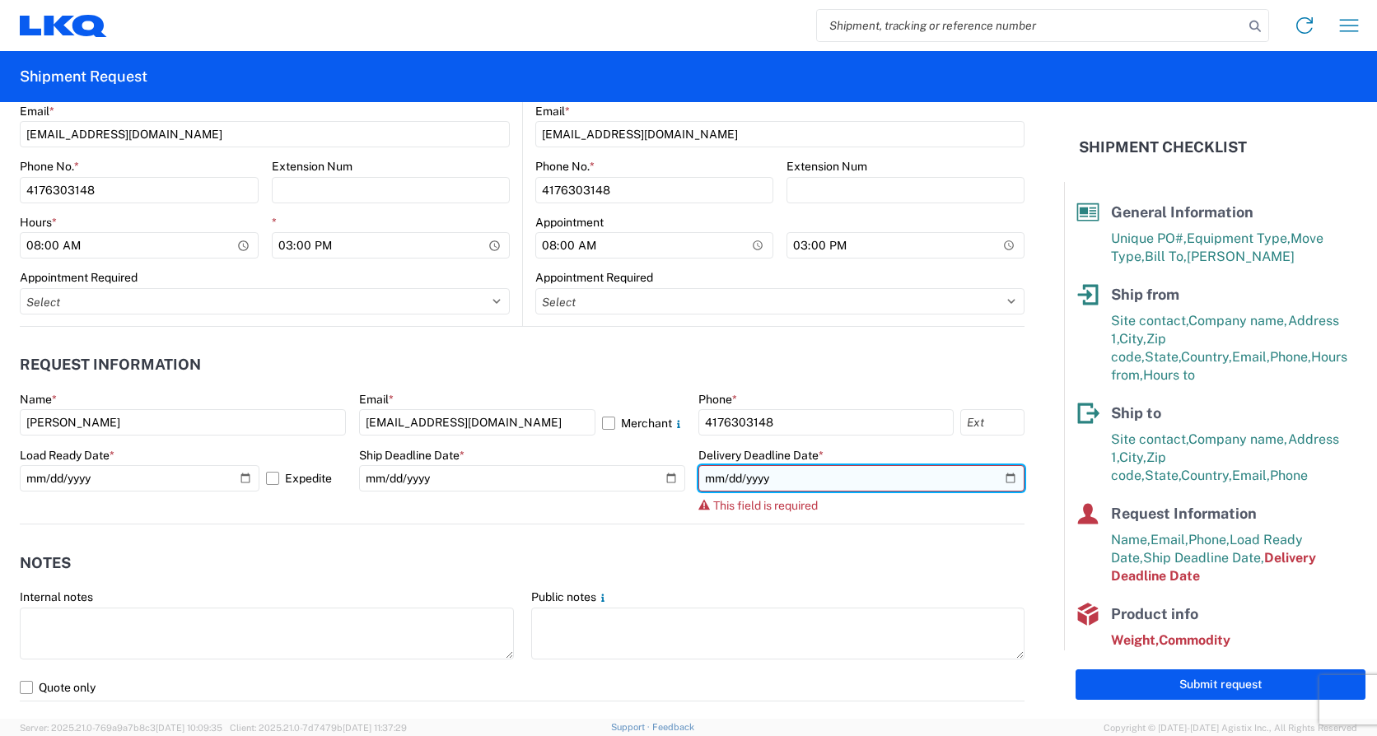
click at [1001, 478] on input "date" at bounding box center [861, 478] width 326 height 26
type input "[DATE]"
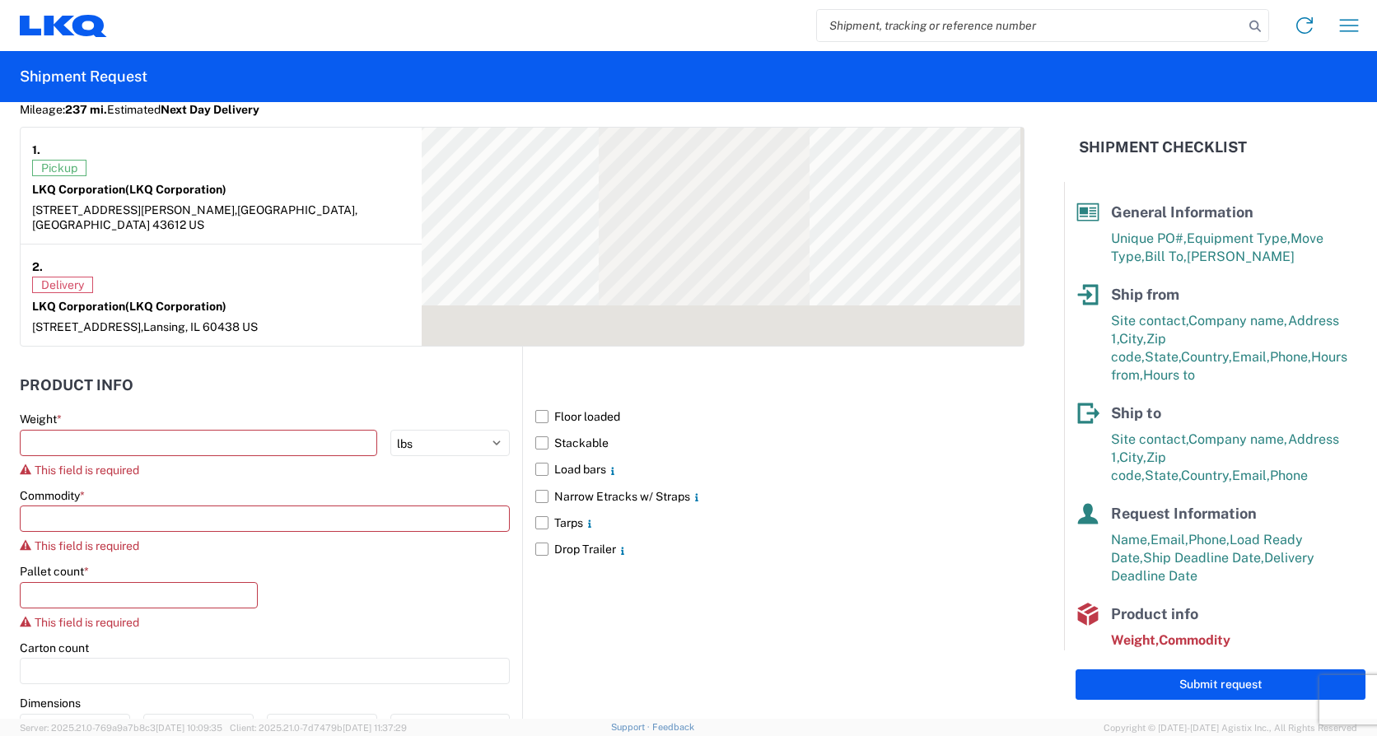
scroll to position [1400, 0]
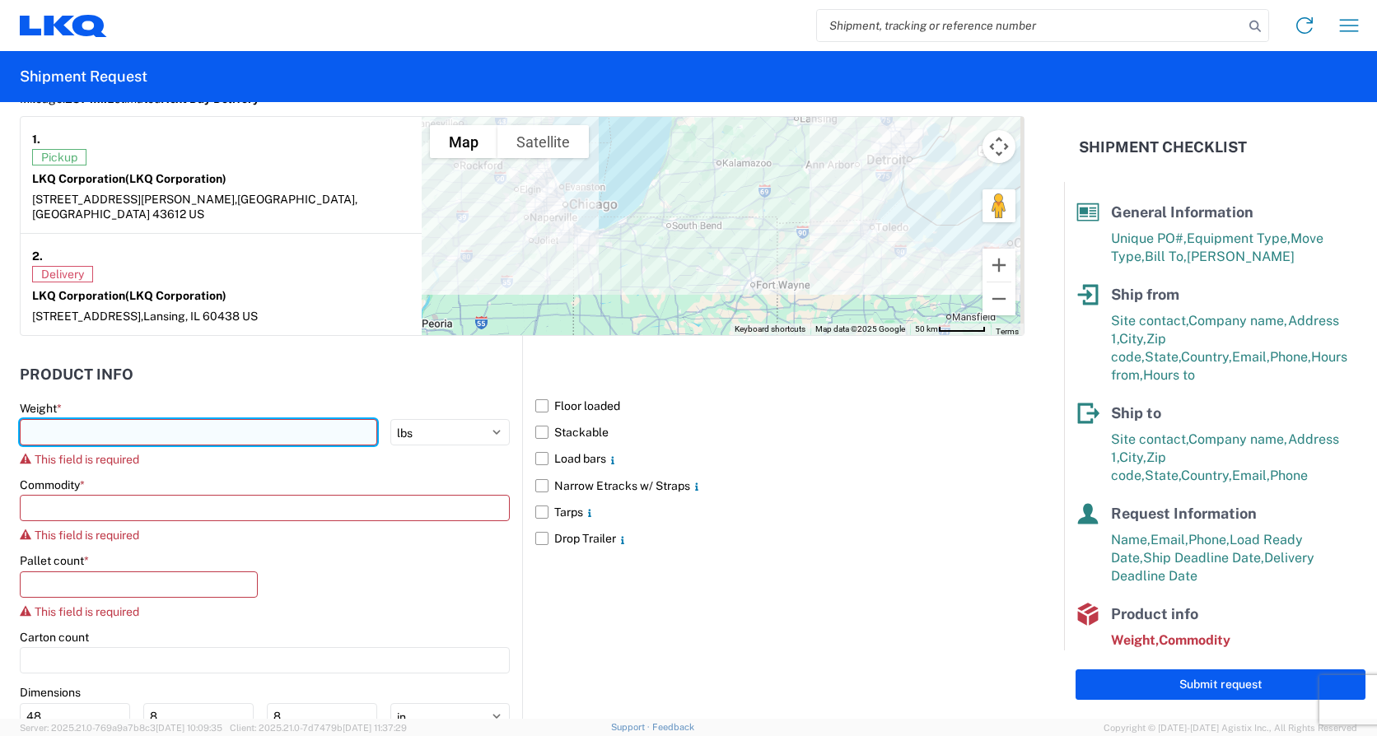
click at [62, 420] on input "number" at bounding box center [198, 432] width 357 height 26
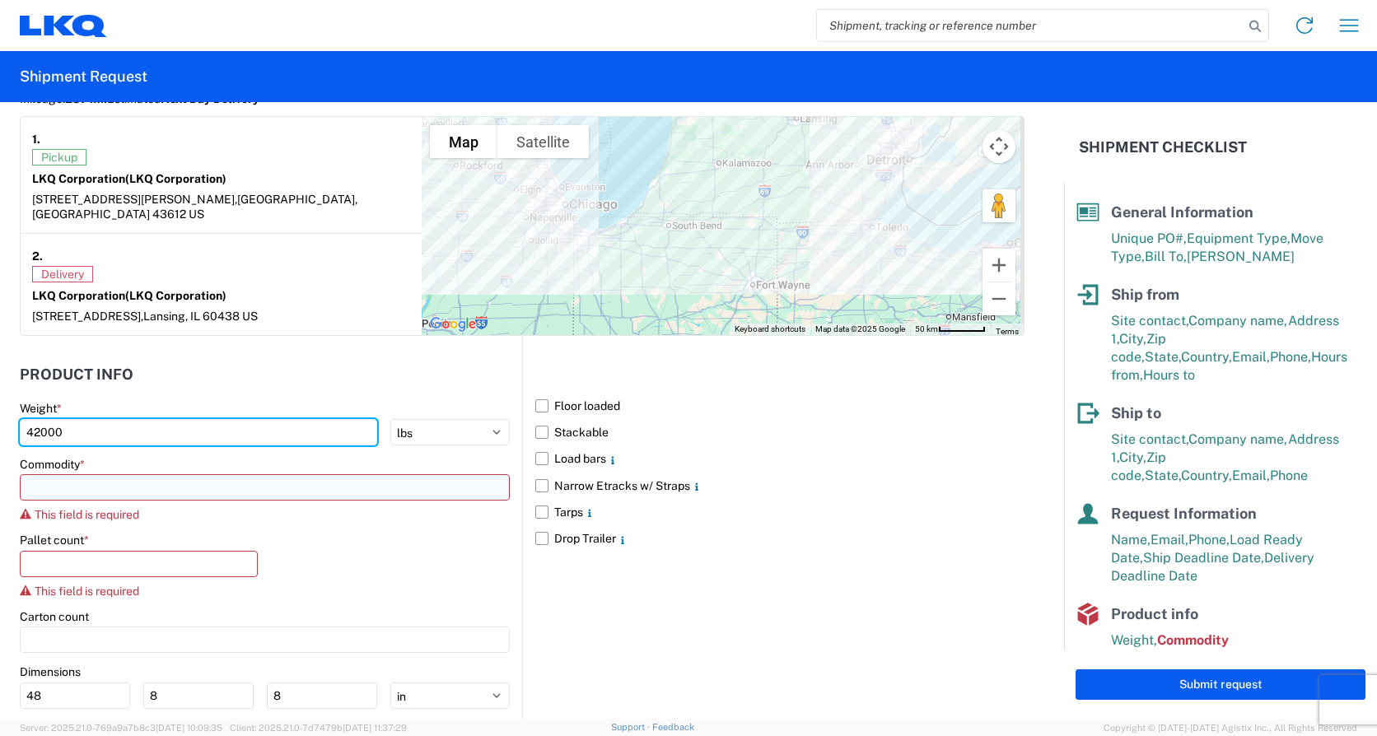
type input "42000"
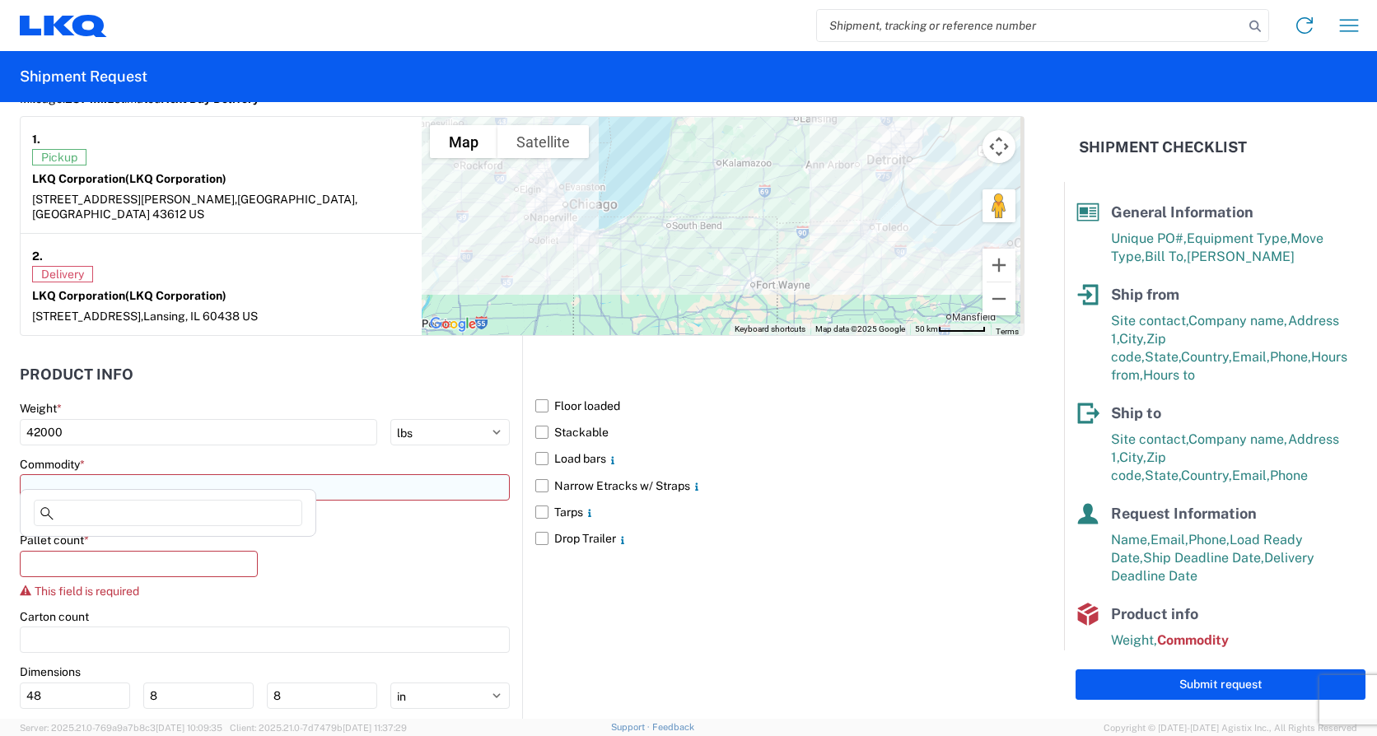
click at [103, 474] on input at bounding box center [265, 487] width 490 height 26
type input "en"
drag, startPoint x: 78, startPoint y: 549, endPoint x: 76, endPoint y: 565, distance: 15.8
click at [77, 549] on div "Engines, Transmissions" at bounding box center [168, 546] width 288 height 26
type input "Engines, Transmissions"
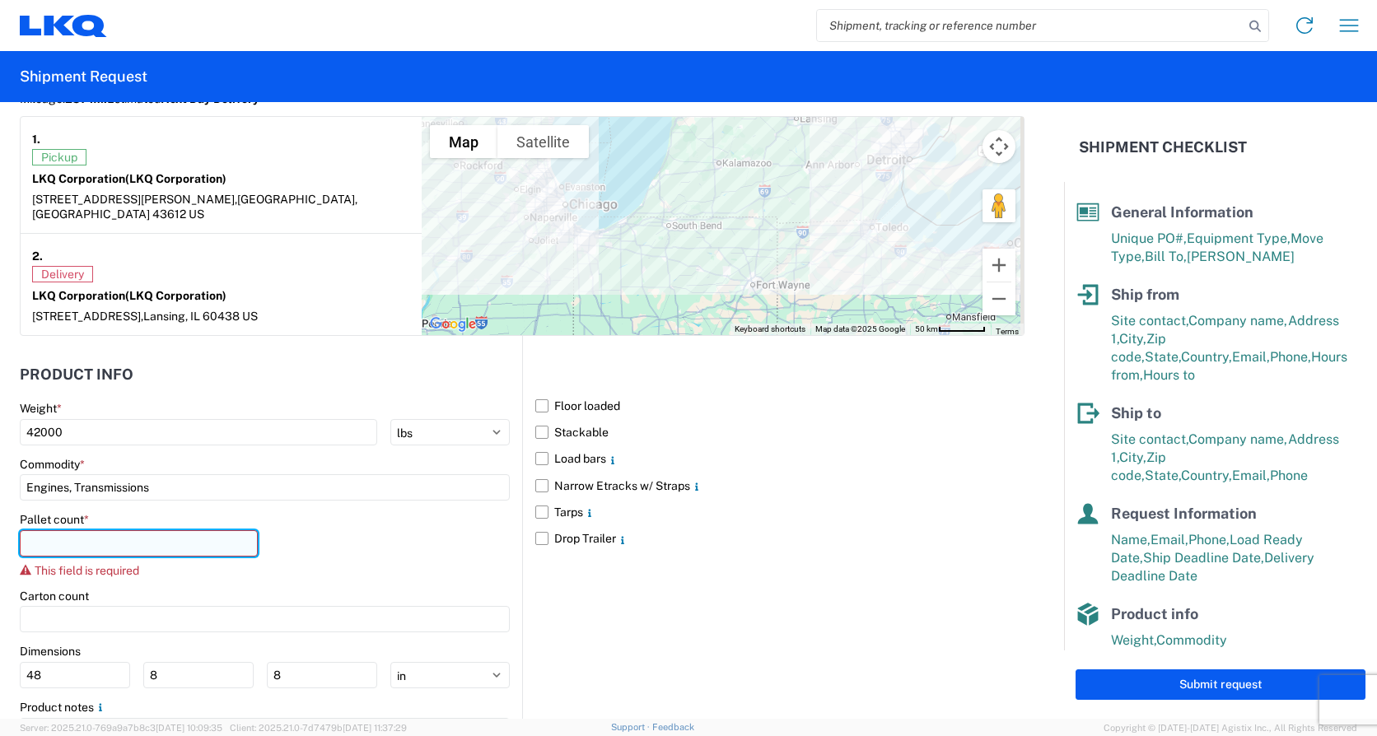
click at [70, 534] on input "number" at bounding box center [139, 543] width 238 height 26
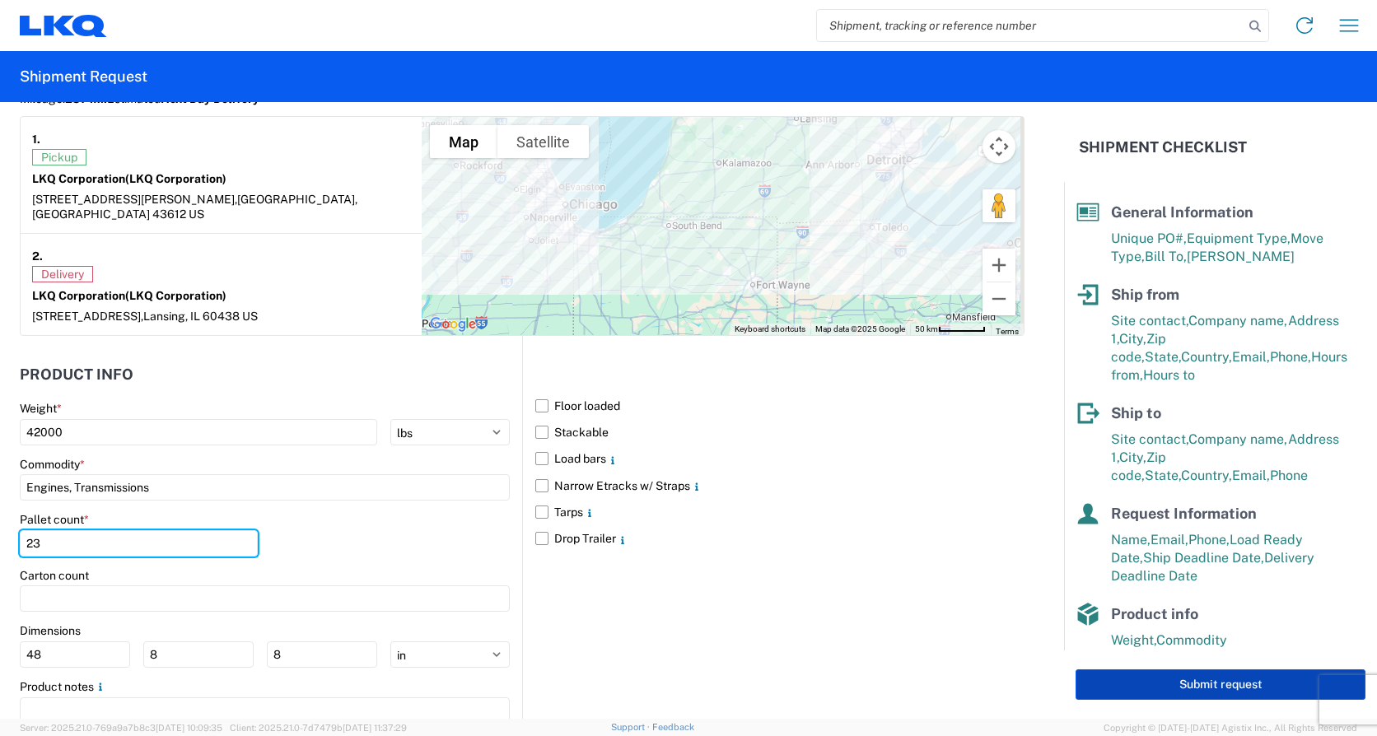
type input "23"
click at [1243, 688] on button "Submit request" at bounding box center [1220, 684] width 290 height 30
